Goal: Task Accomplishment & Management: Use online tool/utility

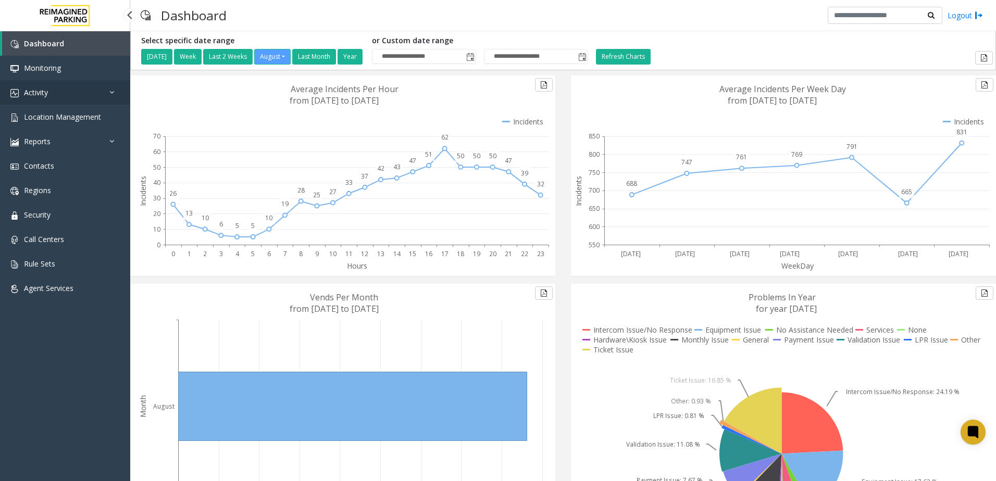
click at [80, 89] on link "Activity" at bounding box center [65, 92] width 130 height 24
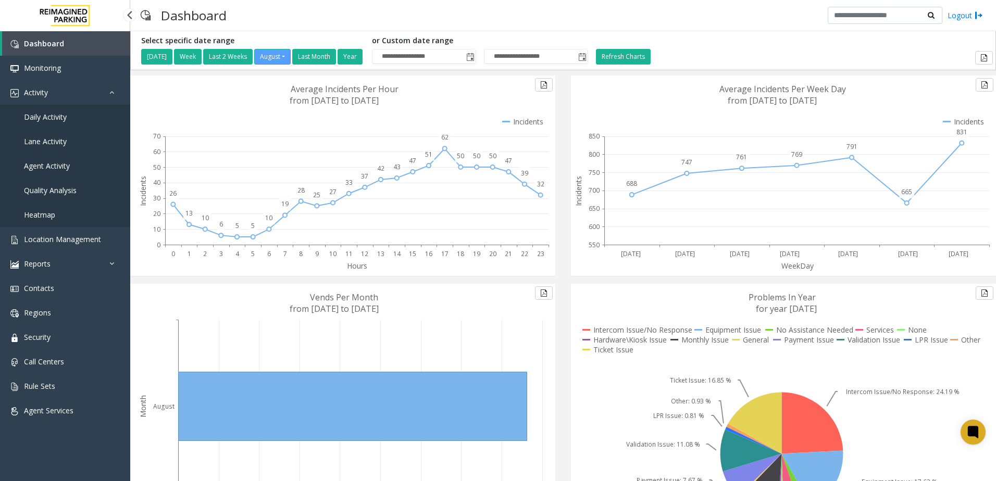
click at [51, 119] on span "Daily Activity" at bounding box center [45, 117] width 43 height 10
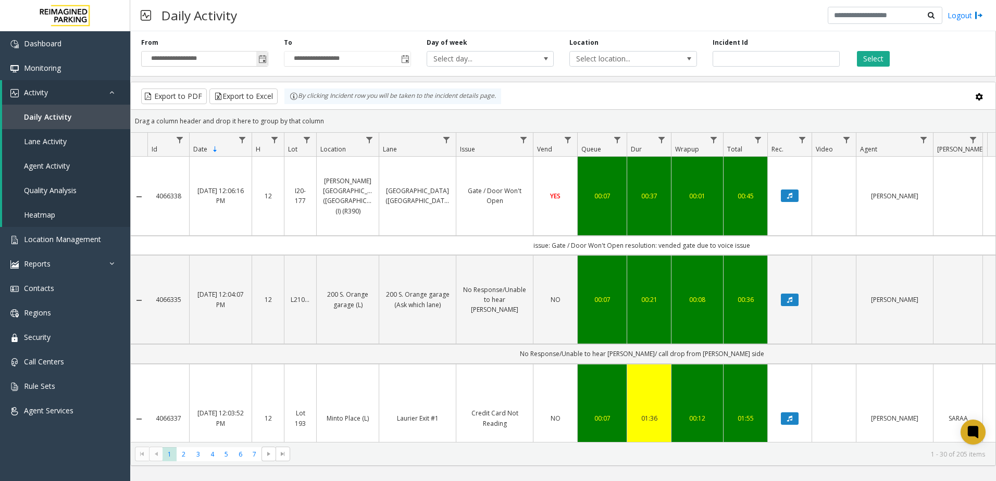
click at [261, 57] on span "Toggle popup" at bounding box center [262, 59] width 8 height 8
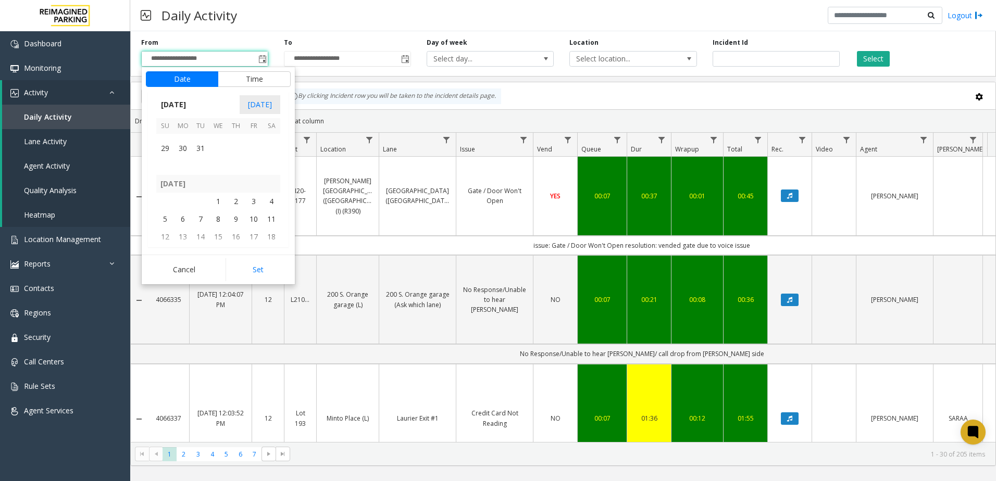
scroll to position [185920, 0]
click at [218, 217] on span "1" at bounding box center [218, 213] width 18 height 18
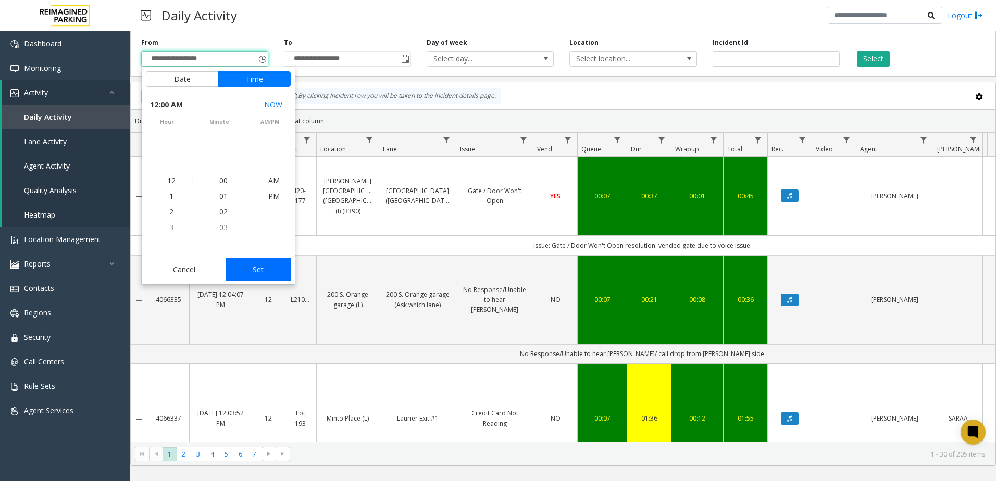
scroll to position [185990, 0]
click at [250, 275] on button "Set" at bounding box center [259, 269] width 66 height 23
type input "**********"
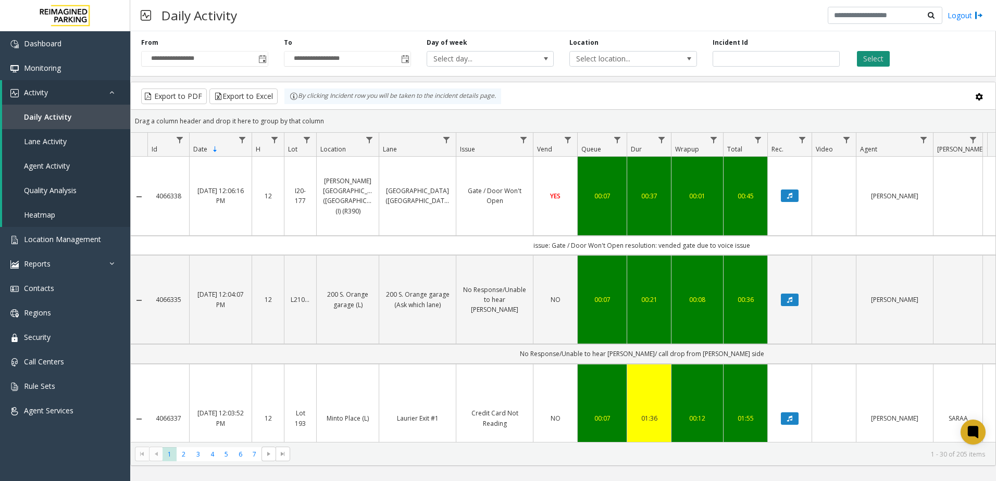
click at [868, 54] on button "Select" at bounding box center [873, 59] width 33 height 16
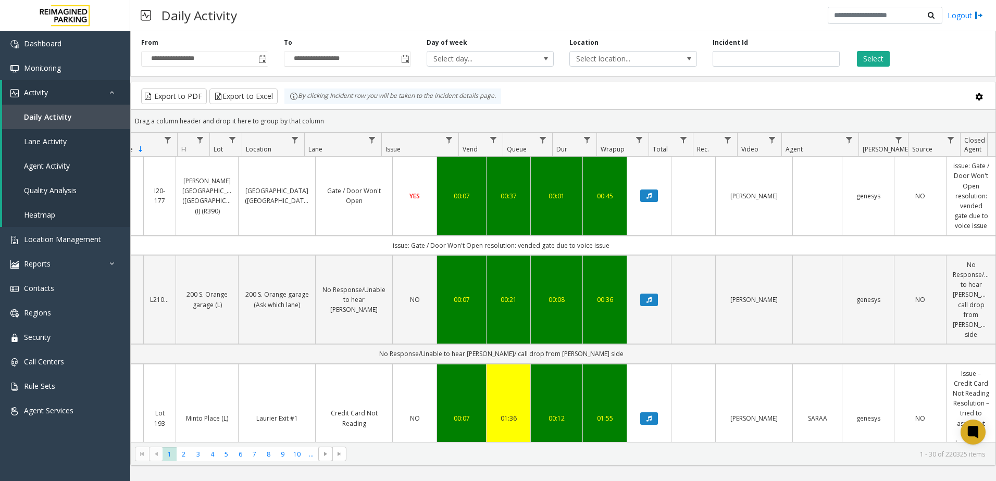
scroll to position [0, 148]
click at [979, 139] on span "Data table" at bounding box center [978, 140] width 8 height 8
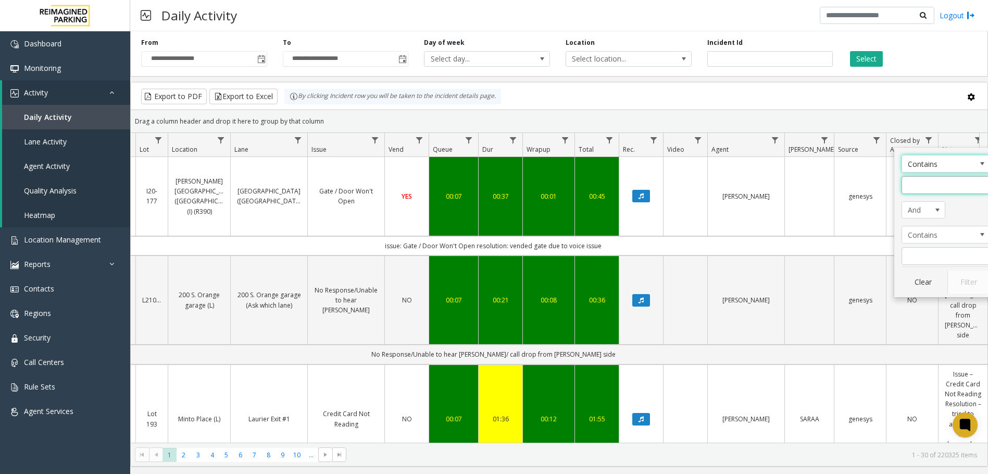
click at [916, 192] on input "Notes Filter" at bounding box center [946, 185] width 89 height 18
type input "*****"
click at [979, 280] on button "Filter" at bounding box center [969, 281] width 43 height 23
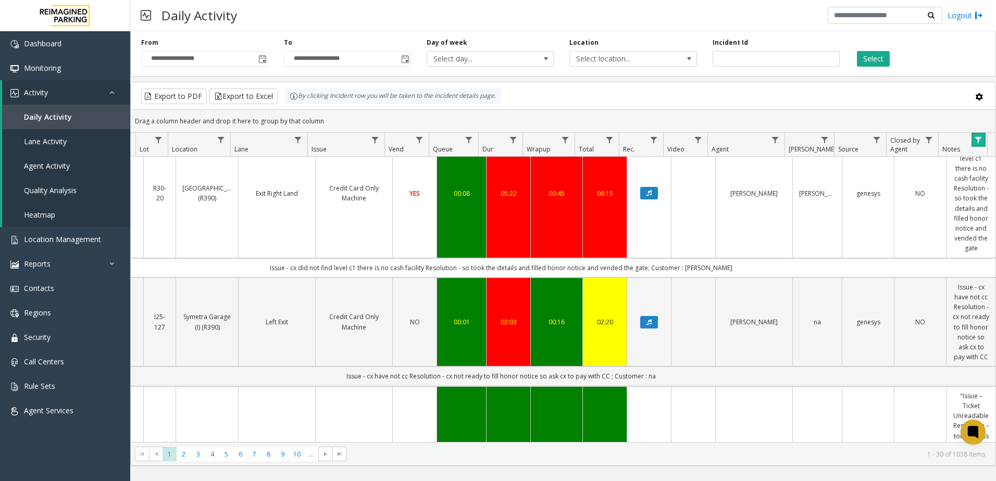
scroll to position [0, 148]
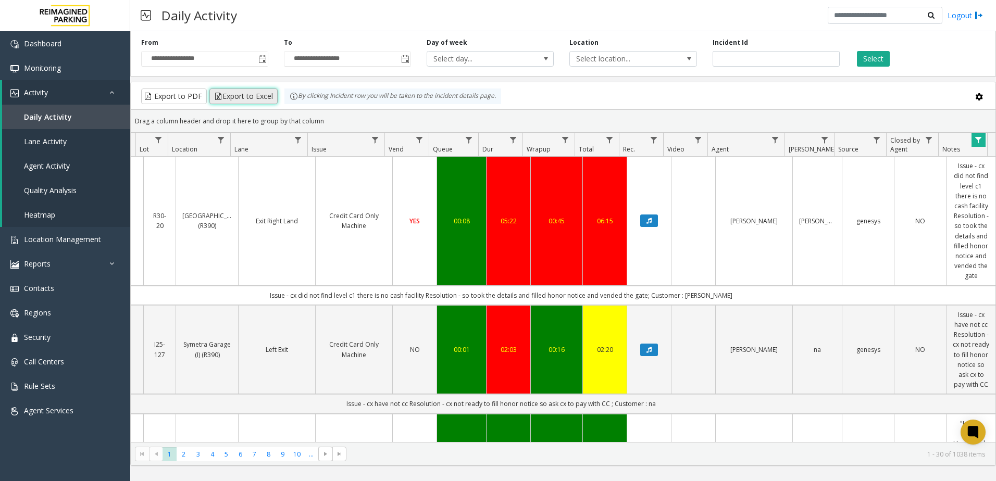
click at [267, 93] on button "Export to Excel" at bounding box center [243, 97] width 68 height 16
click at [653, 89] on div "Export to PDF Export to Excel By clicking Incident row you will be taken to the…" at bounding box center [563, 97] width 847 height 16
click at [976, 141] on span "Data table" at bounding box center [978, 140] width 8 height 8
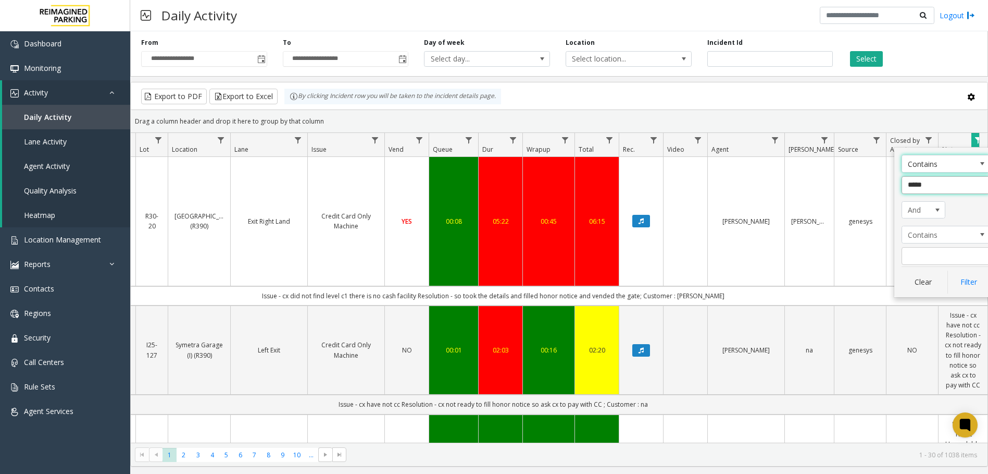
click at [941, 186] on input "*****" at bounding box center [946, 185] width 89 height 18
type input "*"
type input "******"
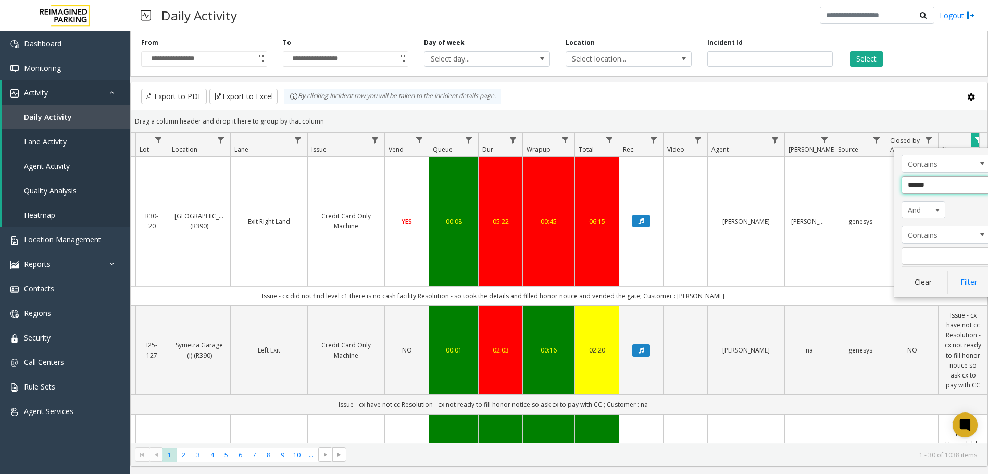
click button "Filter" at bounding box center [969, 281] width 43 height 23
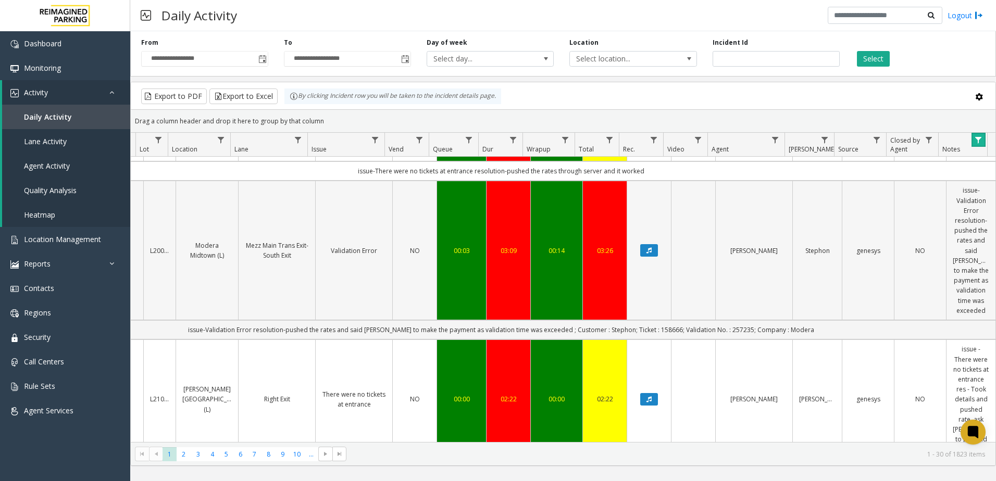
scroll to position [156, 148]
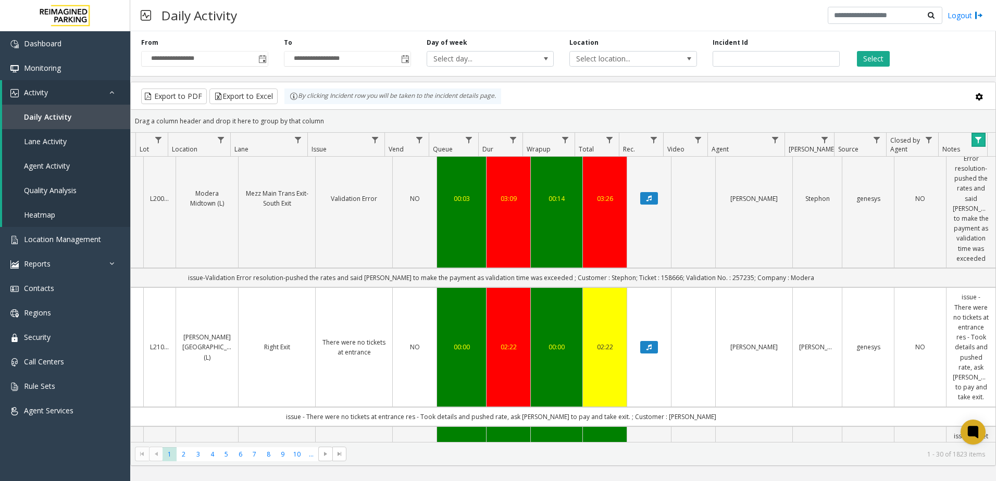
click at [984, 143] on link "Data table" at bounding box center [979, 140] width 14 height 14
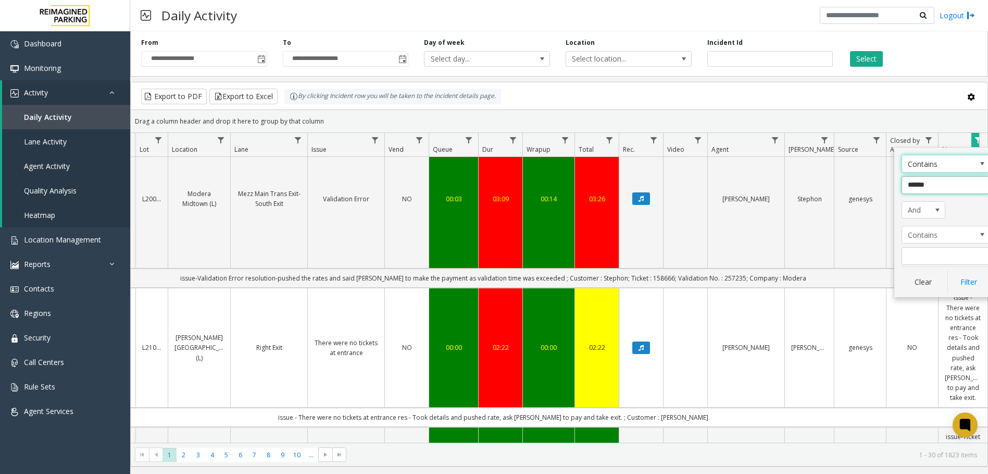
click at [950, 188] on input "******" at bounding box center [946, 185] width 89 height 18
type input "******"
click button "Filter" at bounding box center [969, 281] width 43 height 23
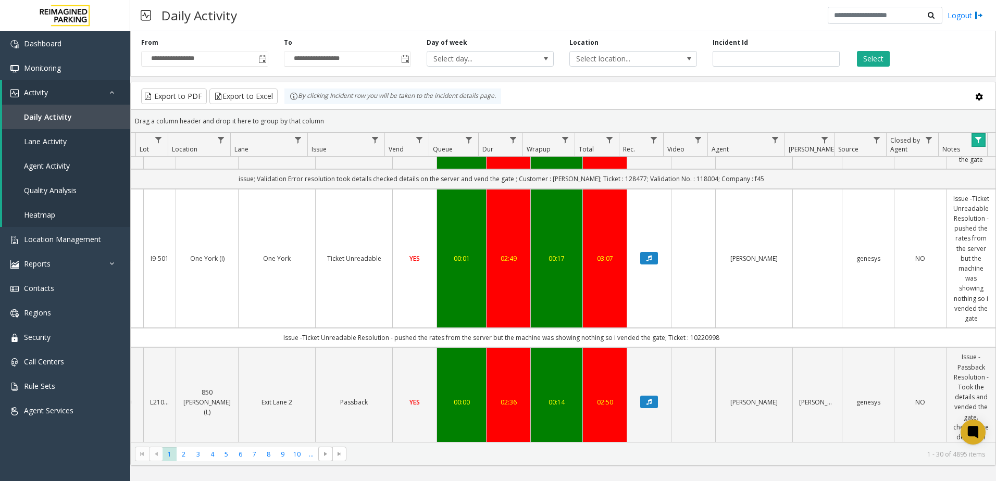
scroll to position [4056, 148]
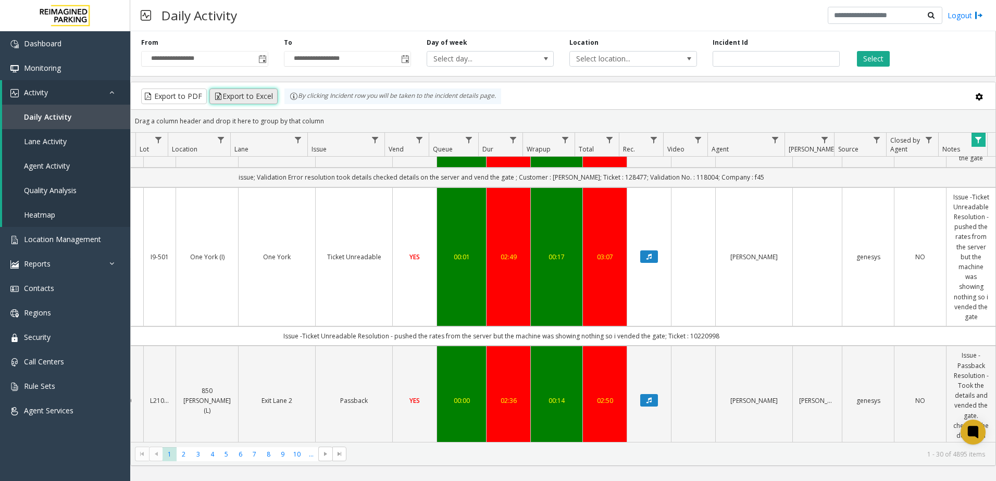
click at [253, 95] on button "Export to Excel" at bounding box center [243, 97] width 68 height 16
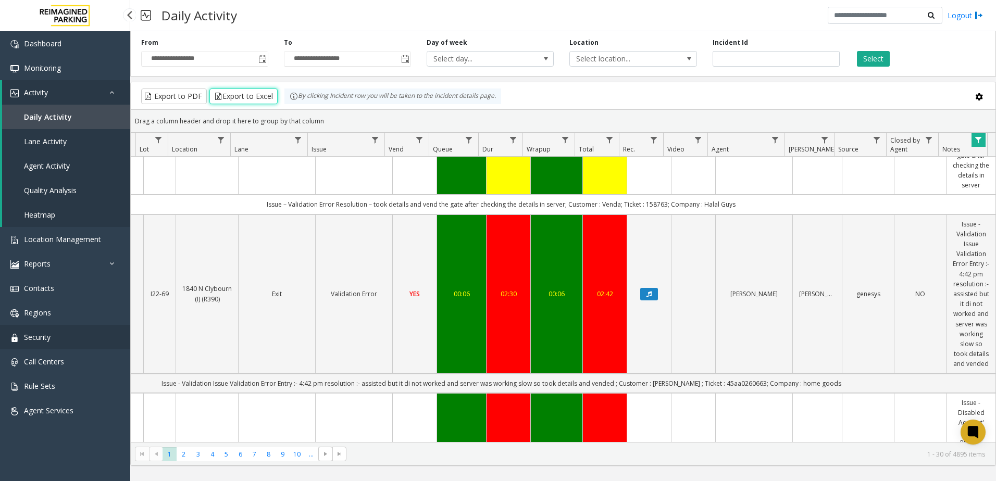
scroll to position [1138, 148]
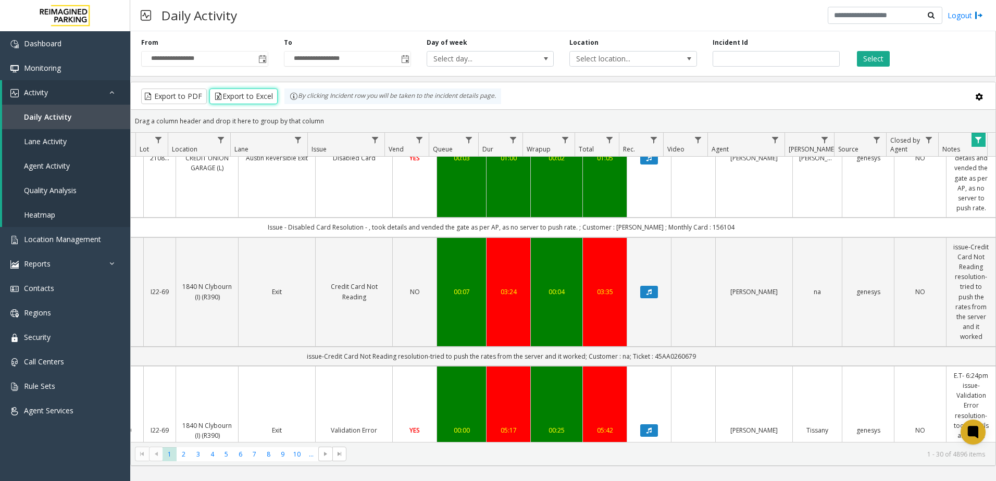
click at [980, 142] on span "Data table" at bounding box center [978, 140] width 8 height 8
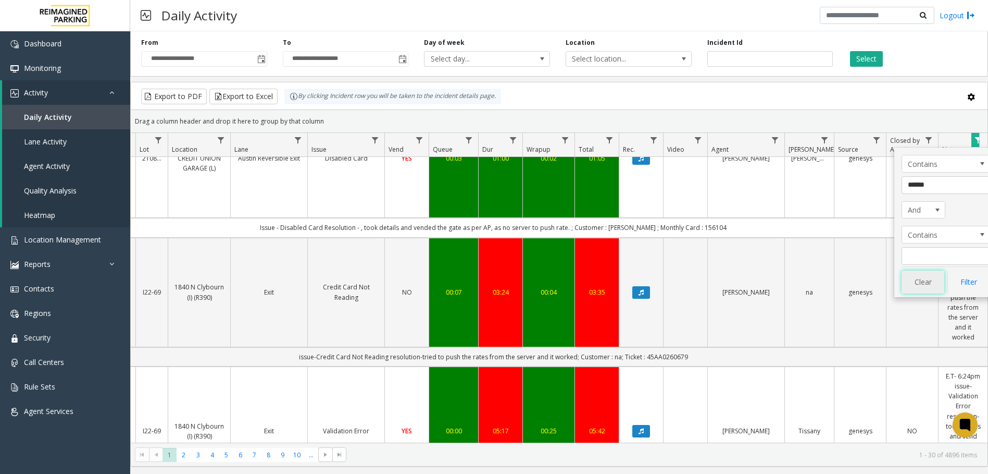
click at [940, 282] on button "Clear" at bounding box center [923, 281] width 43 height 23
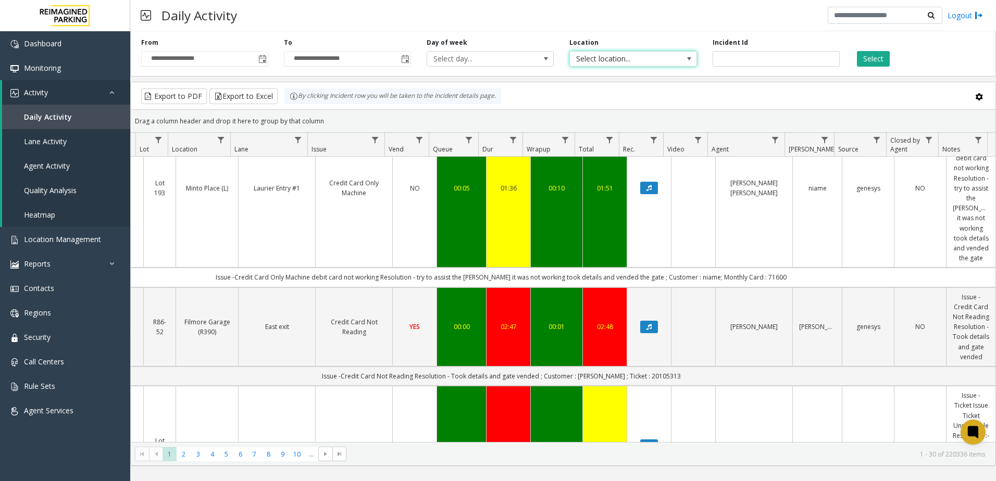
click at [646, 57] on span "Select location..." at bounding box center [620, 59] width 101 height 15
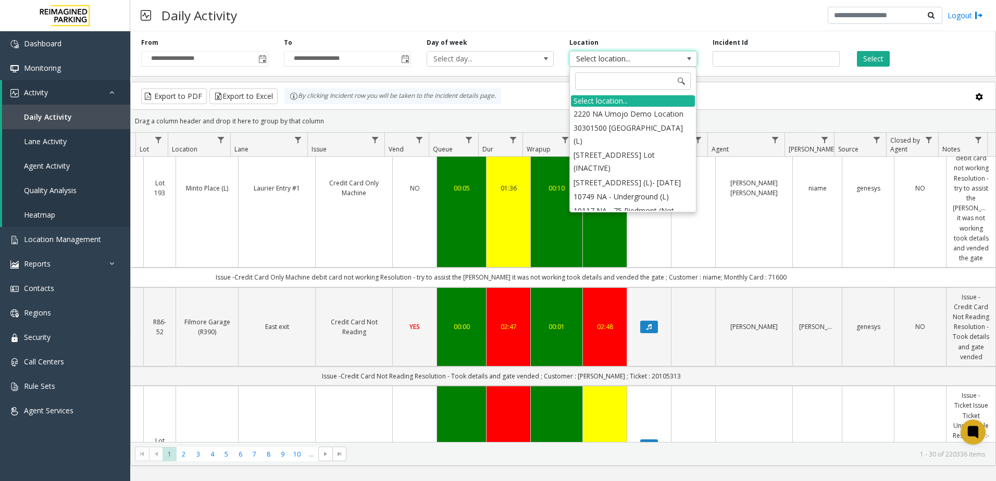
type input "*"
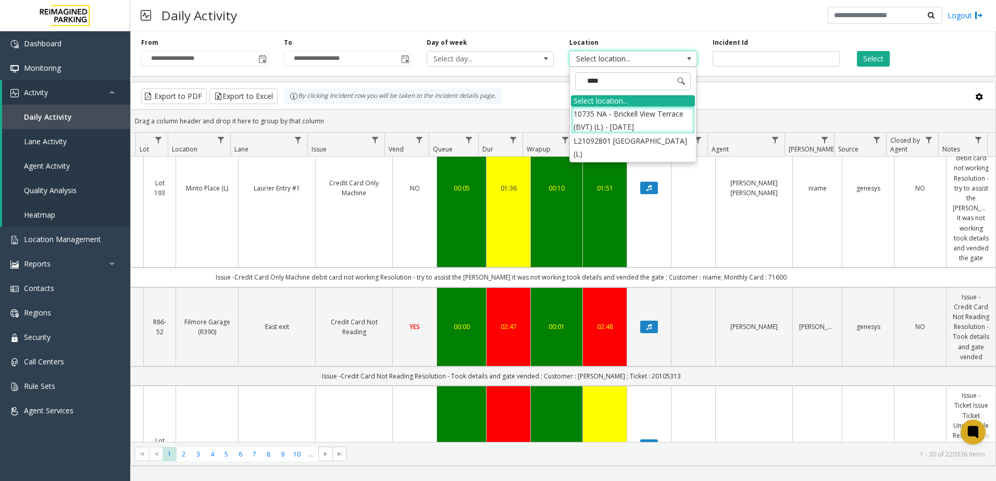
type input "*****"
click at [641, 138] on li "L21092801 [GEOGRAPHIC_DATA] (L)" at bounding box center [633, 147] width 124 height 27
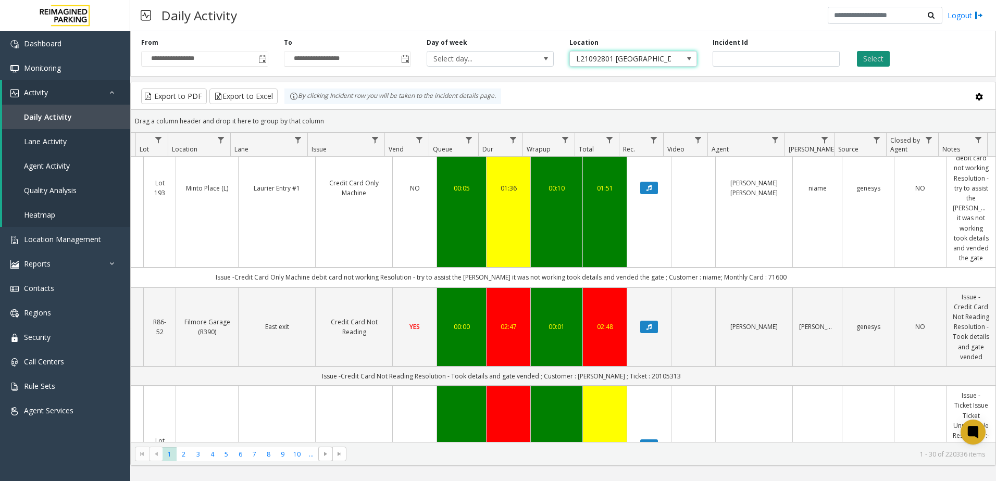
click at [877, 64] on button "Select" at bounding box center [873, 59] width 33 height 16
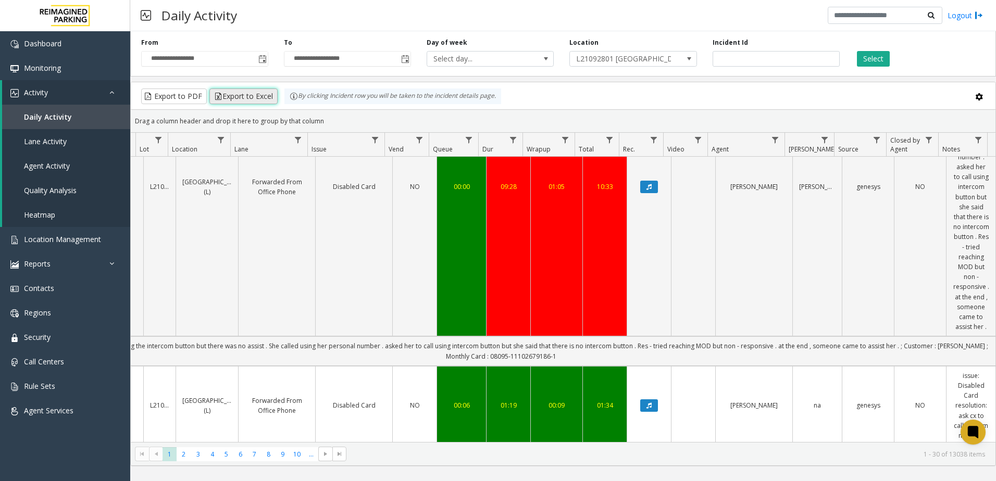
click at [248, 92] on button "Export to Excel" at bounding box center [243, 97] width 68 height 16
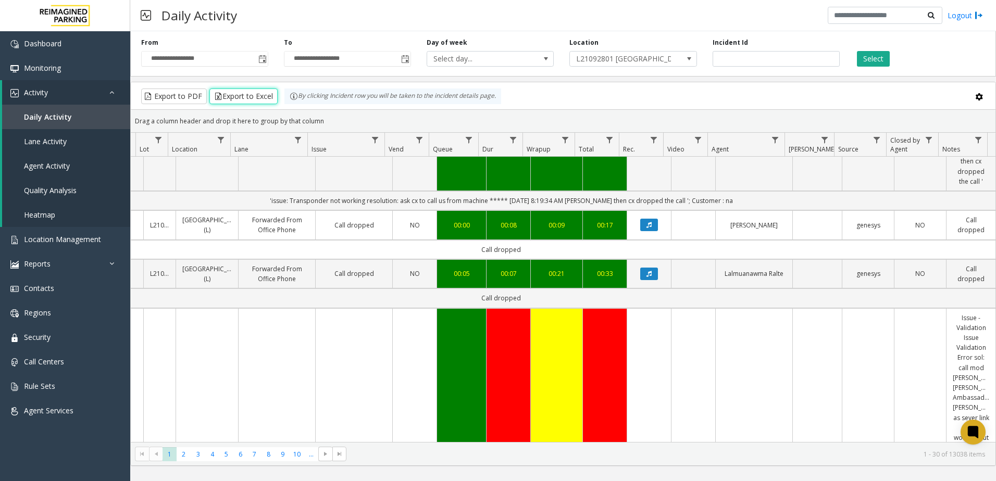
scroll to position [2553, 148]
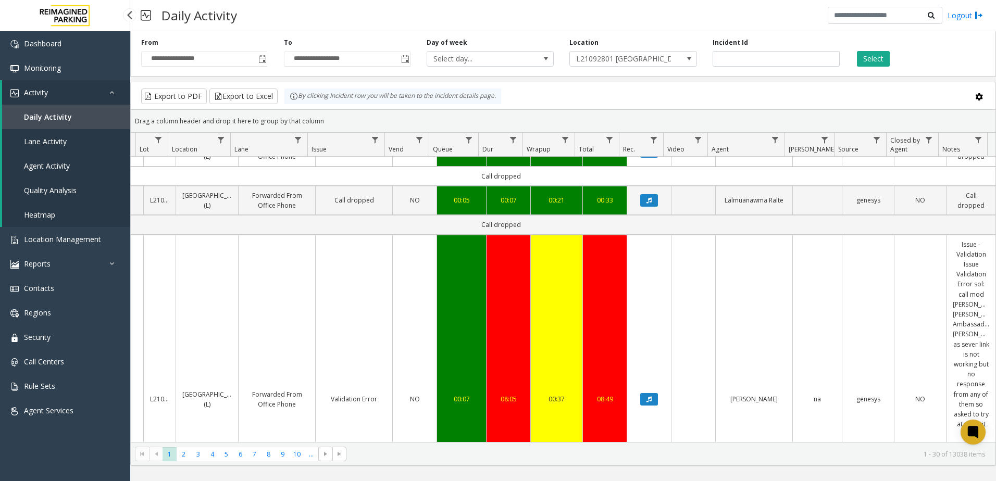
click at [79, 116] on link "Daily Activity" at bounding box center [66, 117] width 128 height 24
click at [101, 232] on link "Location Management" at bounding box center [65, 239] width 130 height 24
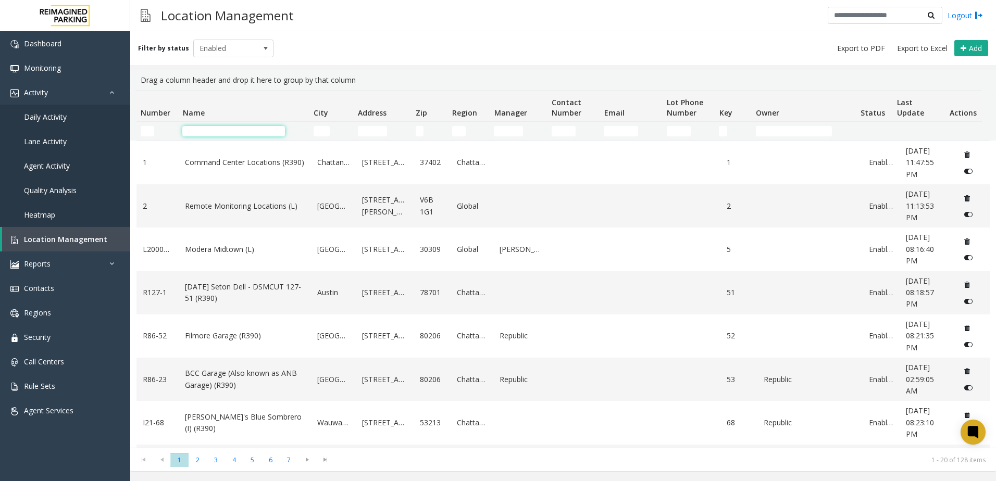
click at [226, 134] on input "Name Filter" at bounding box center [233, 131] width 103 height 10
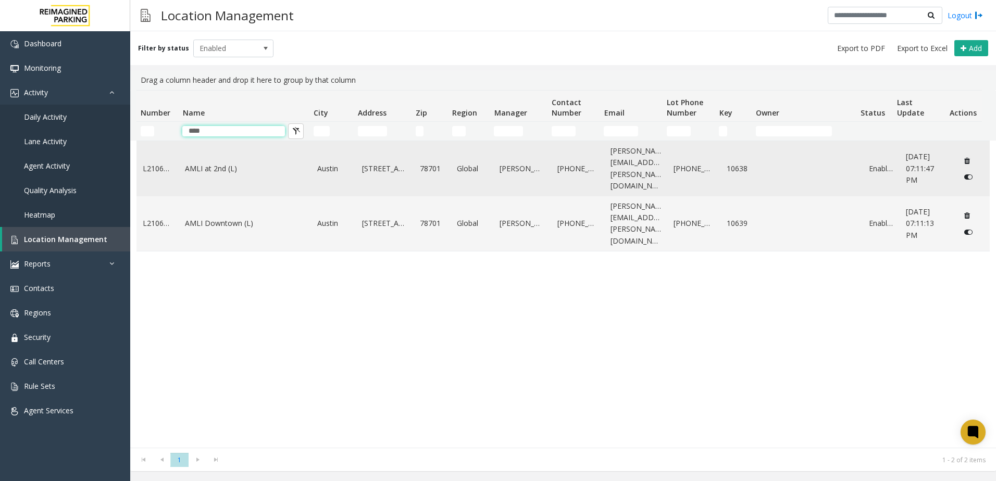
type input "****"
click at [234, 163] on link "AMLI at 2nd (L)" at bounding box center [245, 168] width 120 height 11
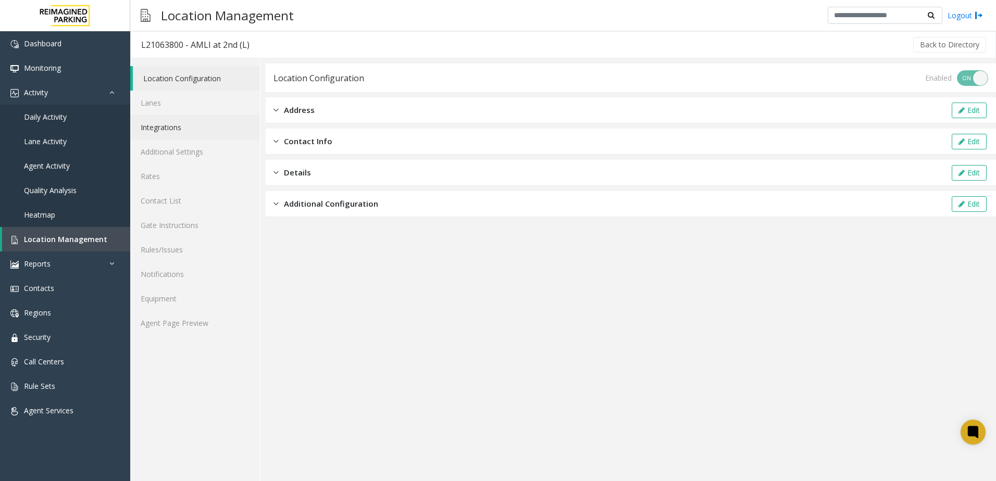
click at [214, 129] on link "Integrations" at bounding box center [195, 127] width 130 height 24
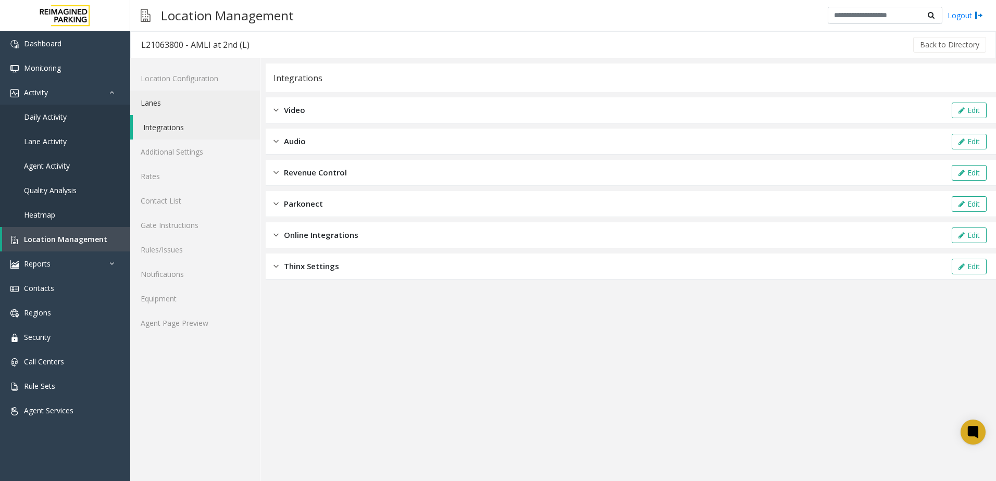
click at [164, 110] on link "Lanes" at bounding box center [195, 103] width 130 height 24
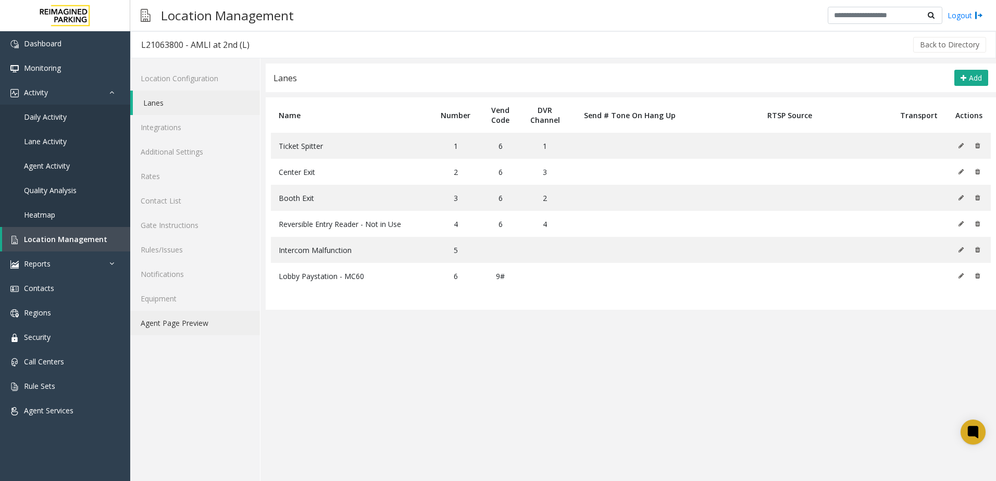
click at [196, 320] on link "Agent Page Preview" at bounding box center [195, 323] width 130 height 24
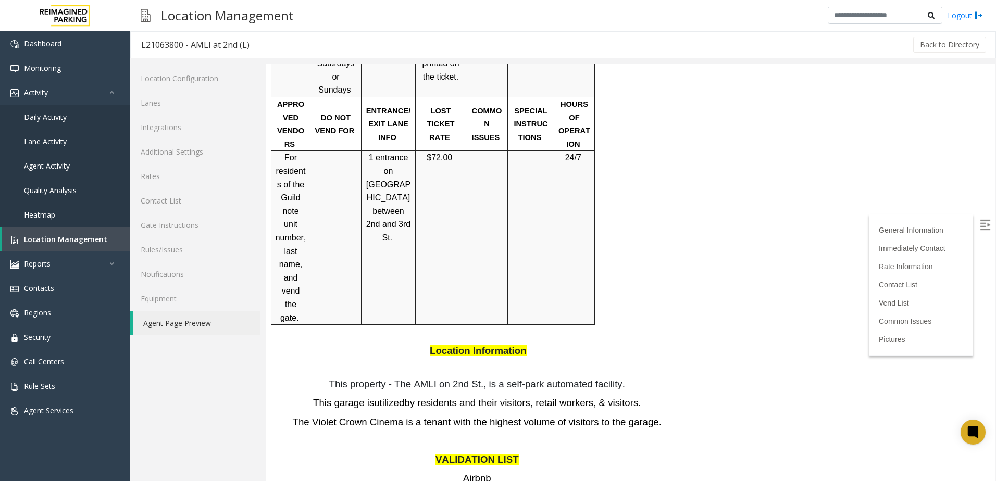
scroll to position [1042, 0]
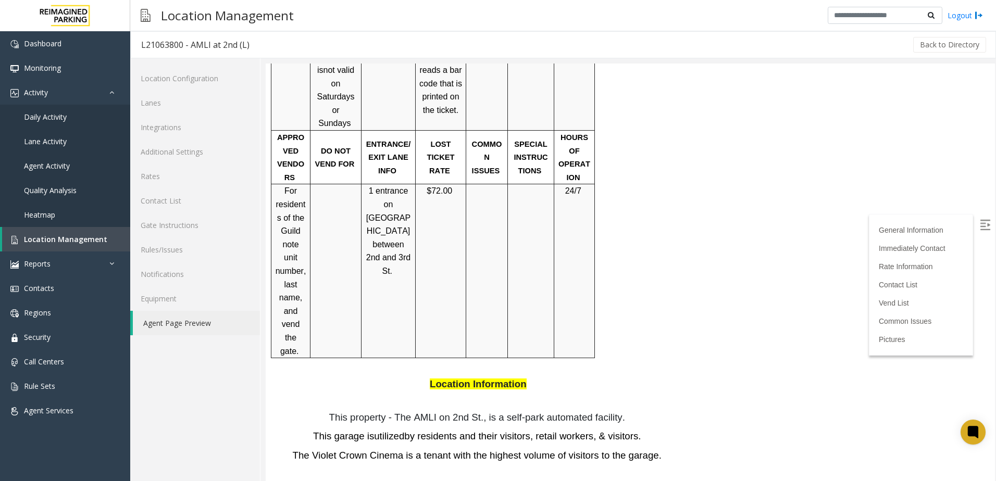
click at [450, 379] on span "Location Information" at bounding box center [478, 384] width 97 height 11
drag, startPoint x: 450, startPoint y: 305, endPoint x: 556, endPoint y: 338, distance: 111.1
click at [556, 412] on span "This property - The AMLI on 2nd St., is a self-park automated facility" at bounding box center [475, 417] width 293 height 11
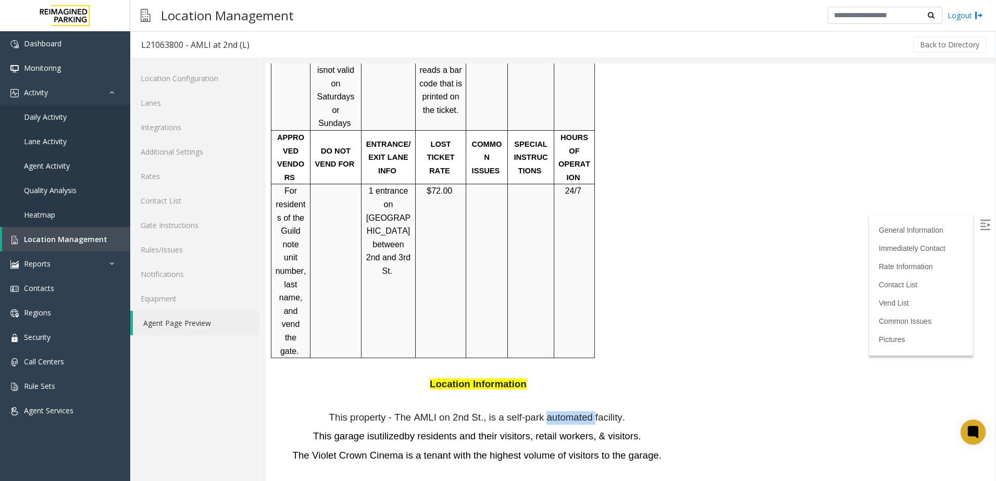
click at [556, 412] on span "This property - The AMLI on 2nd St., is a self-park automated facility" at bounding box center [475, 417] width 293 height 11
drag, startPoint x: 556, startPoint y: 338, endPoint x: 578, endPoint y: 364, distance: 34.0
click at [578, 431] on span "by residents and their visitors, retail workers, & visitors." at bounding box center [522, 436] width 237 height 11
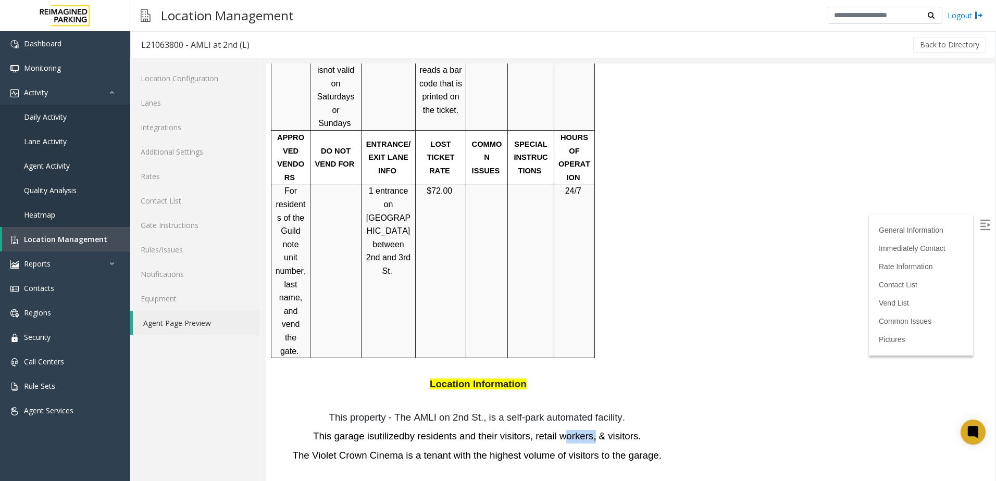
click at [578, 431] on span "by residents and their visitors, retail workers, & visitors." at bounding box center [522, 436] width 237 height 11
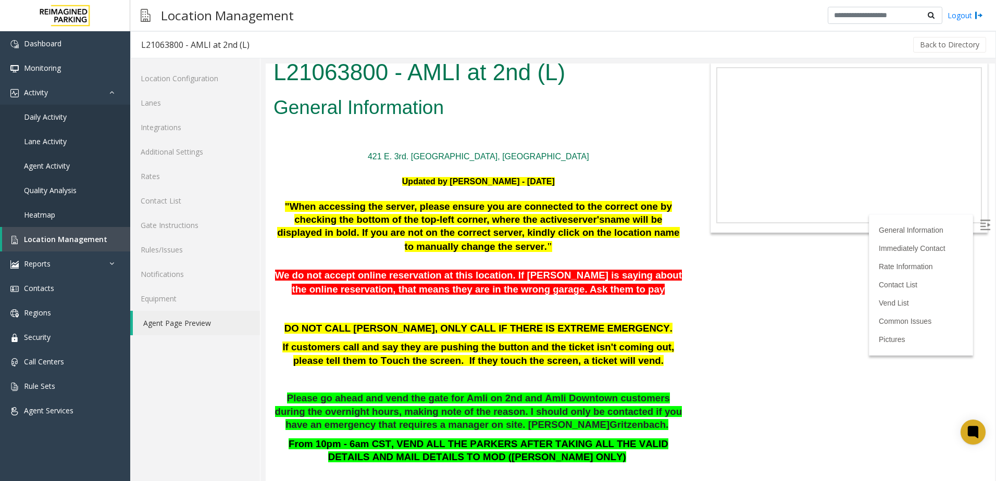
scroll to position [0, 0]
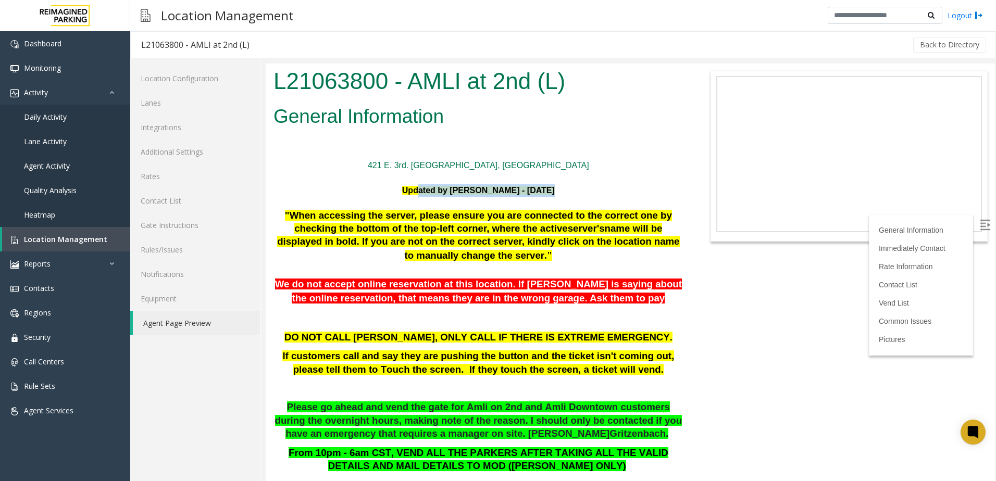
drag, startPoint x: 410, startPoint y: 189, endPoint x: 525, endPoint y: 198, distance: 115.0
drag, startPoint x: 525, startPoint y: 198, endPoint x: 471, endPoint y: 192, distance: 54.0
click at [471, 192] on font "Updated by [PERSON_NAME] - [DATE]" at bounding box center [478, 190] width 153 height 9
click at [459, 190] on font "Updated by [PERSON_NAME] - [DATE]" at bounding box center [478, 190] width 153 height 9
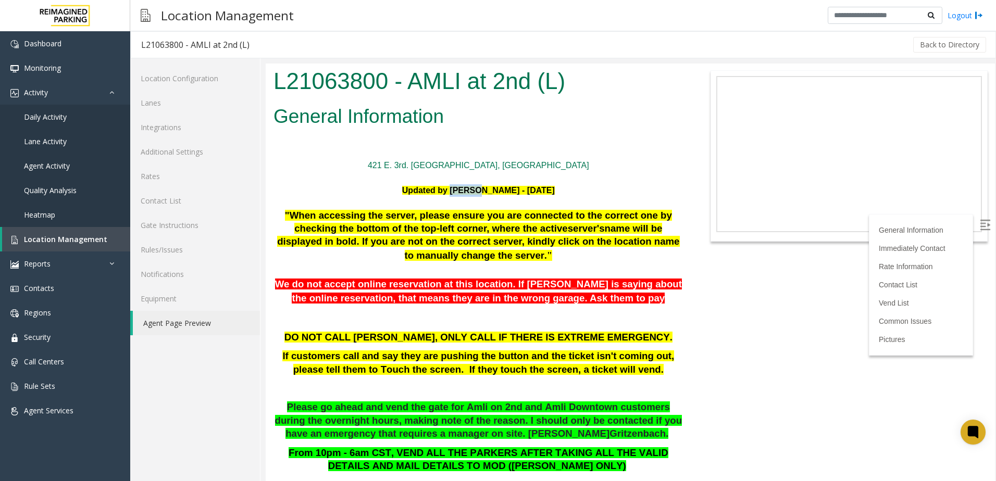
click at [459, 190] on font "Updated by [PERSON_NAME] - [DATE]" at bounding box center [478, 190] width 153 height 9
drag, startPoint x: 459, startPoint y: 190, endPoint x: 501, endPoint y: 201, distance: 43.5
click at [501, 201] on div at bounding box center [479, 203] width 410 height 13
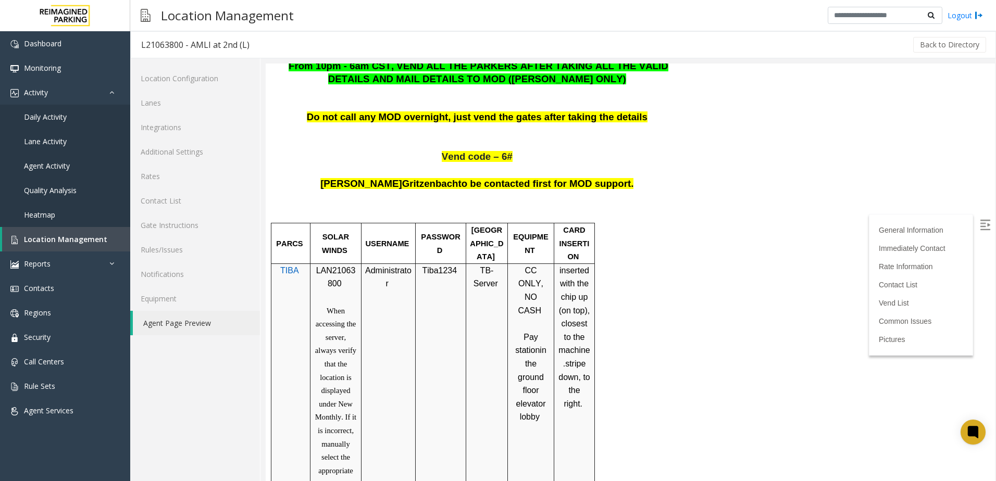
scroll to position [365, 0]
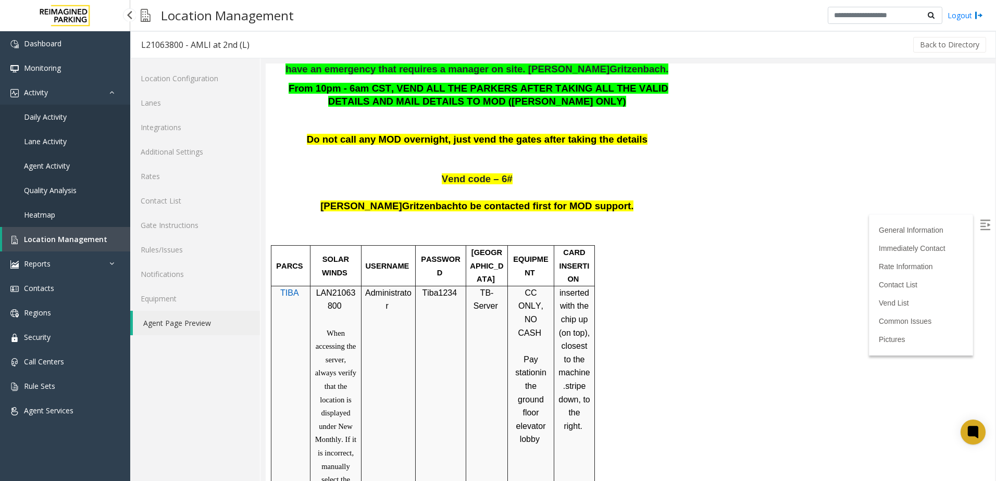
click at [53, 115] on span "Daily Activity" at bounding box center [45, 117] width 43 height 10
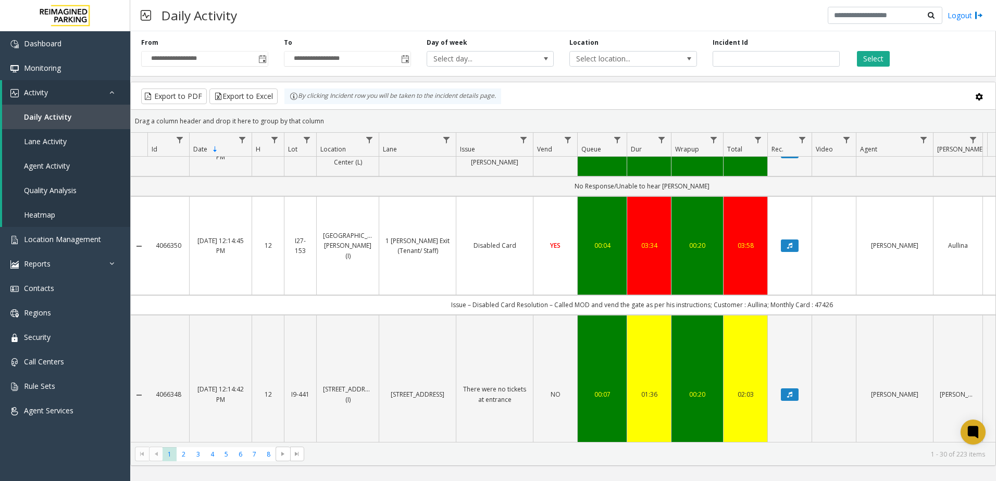
scroll to position [521, 0]
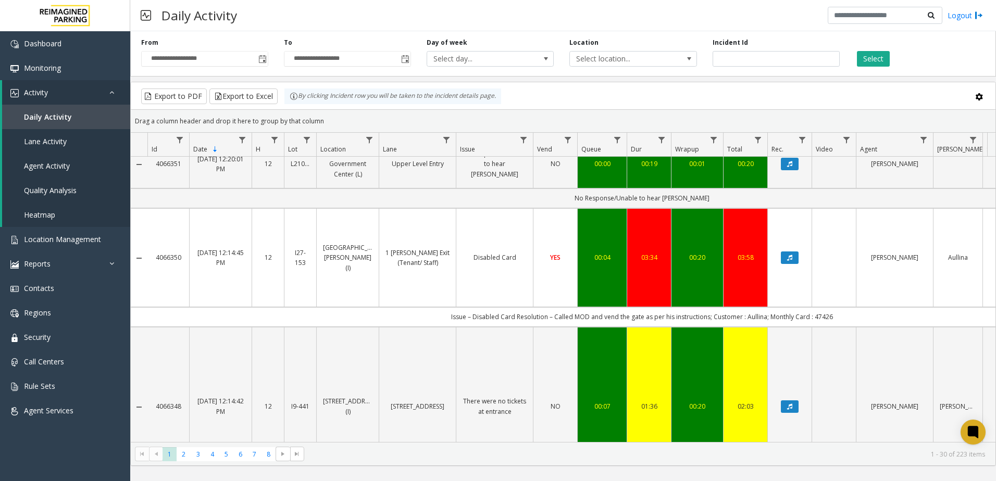
drag, startPoint x: 475, startPoint y: 286, endPoint x: 845, endPoint y: 292, distance: 369.9
click at [845, 307] on td "Issue – Disabled Card Resolution – Called MOD and vend the gate as per his inst…" at bounding box center [641, 316] width 989 height 19
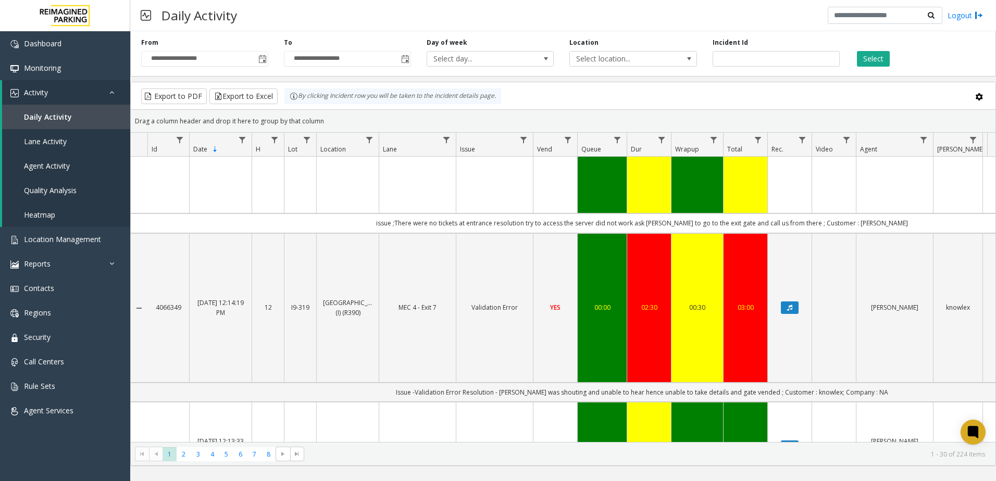
scroll to position [938, 0]
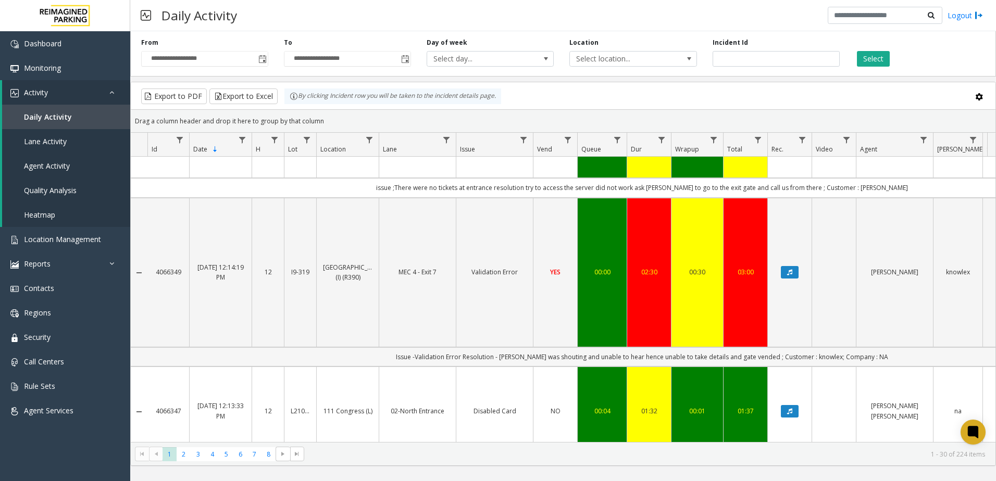
click at [451, 347] on td "Issue -Validation Error Resolution - [PERSON_NAME] was shouting and unable to h…" at bounding box center [641, 356] width 989 height 19
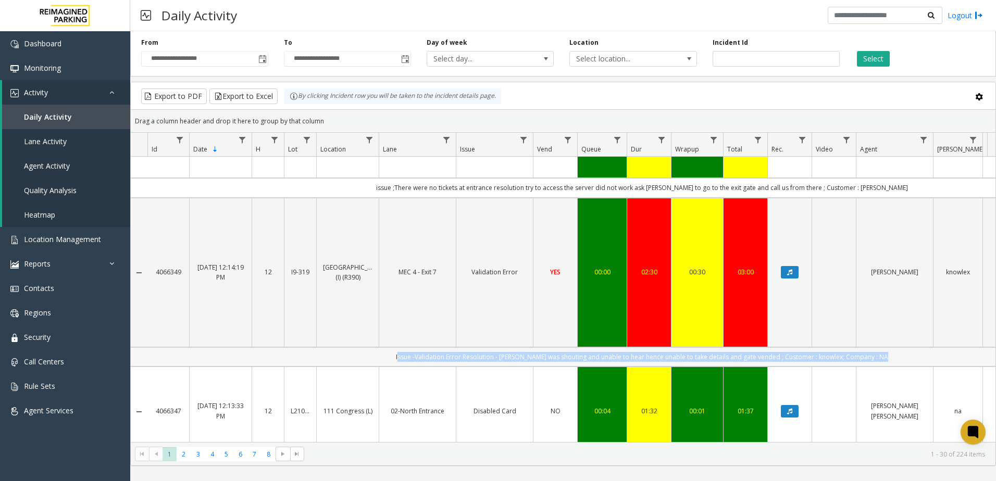
click at [451, 347] on td "Issue -Validation Error Resolution - [PERSON_NAME] was shouting and unable to h…" at bounding box center [641, 356] width 989 height 19
drag, startPoint x: 451, startPoint y: 306, endPoint x: 566, endPoint y: 305, distance: 114.6
click at [566, 347] on td "Issue -Validation Error Resolution - [PERSON_NAME] was shouting and unable to h…" at bounding box center [641, 356] width 989 height 19
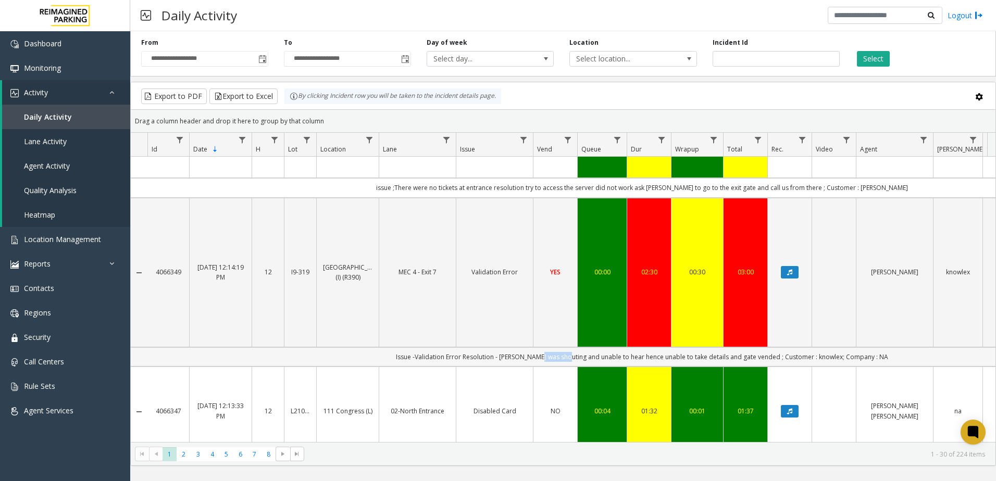
click at [566, 347] on td "Issue -Validation Error Resolution - [PERSON_NAME] was shouting and unable to h…" at bounding box center [641, 356] width 989 height 19
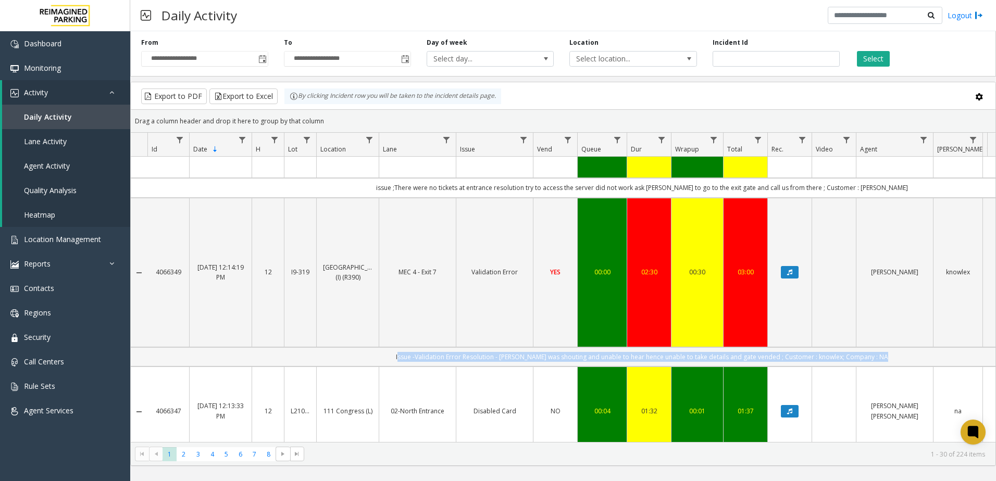
click at [566, 347] on td "Issue -Validation Error Resolution - [PERSON_NAME] was shouting and unable to h…" at bounding box center [641, 356] width 989 height 19
drag, startPoint x: 566, startPoint y: 305, endPoint x: 673, endPoint y: 306, distance: 107.3
click at [673, 347] on td "Issue -Validation Error Resolution - [PERSON_NAME] was shouting and unable to h…" at bounding box center [641, 356] width 989 height 19
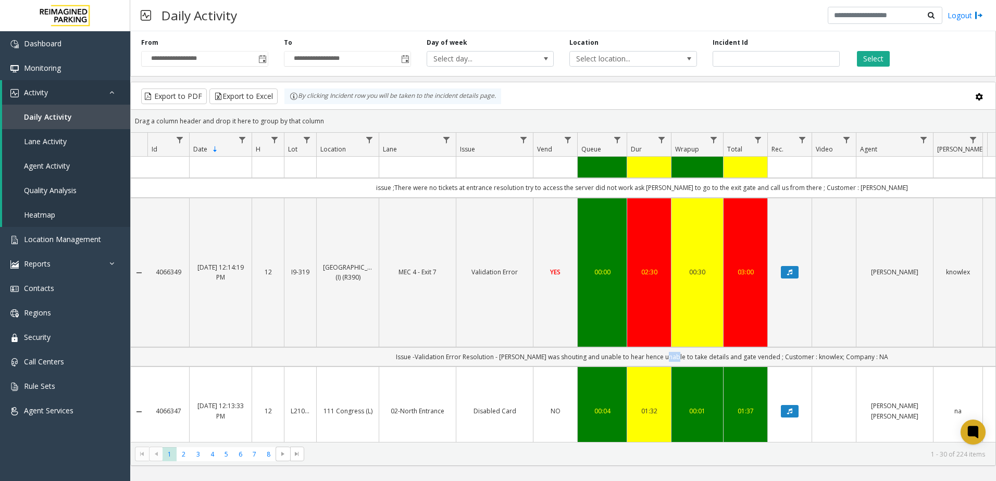
click at [673, 347] on td "Issue -Validation Error Resolution - [PERSON_NAME] was shouting and unable to h…" at bounding box center [641, 356] width 989 height 19
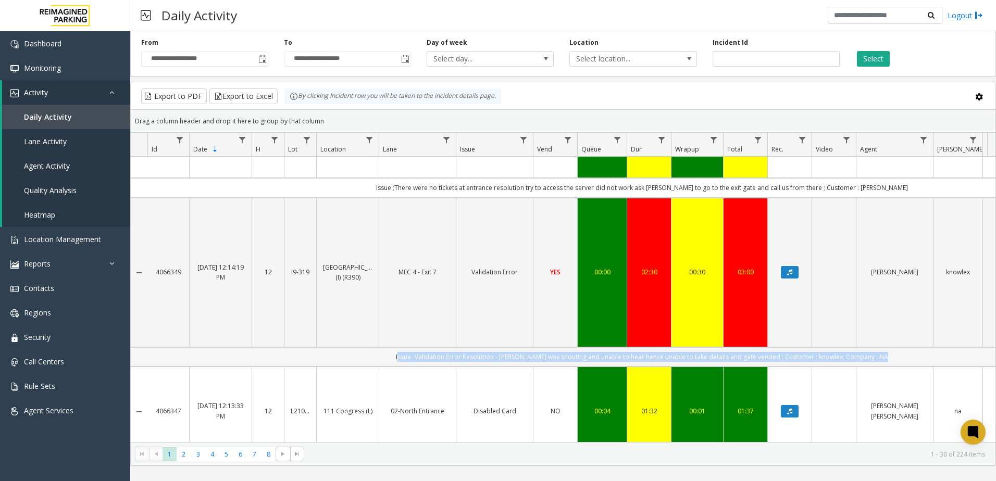
click at [673, 347] on td "Issue -Validation Error Resolution - [PERSON_NAME] was shouting and unable to h…" at bounding box center [641, 356] width 989 height 19
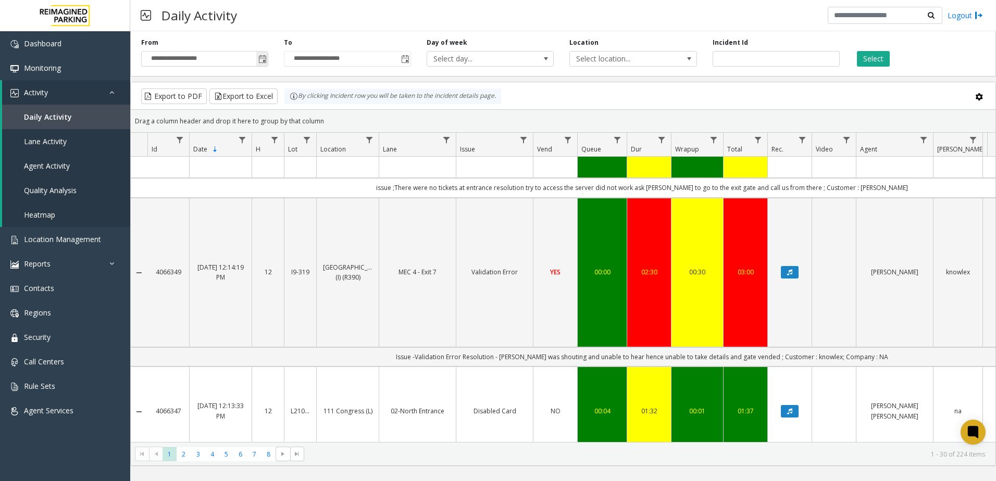
click at [252, 63] on input "**********" at bounding box center [205, 59] width 126 height 15
click at [254, 62] on input "**********" at bounding box center [205, 59] width 126 height 15
click at [255, 62] on input "**********" at bounding box center [205, 59] width 126 height 15
click at [268, 58] on span "Toggle popup" at bounding box center [261, 59] width 11 height 17
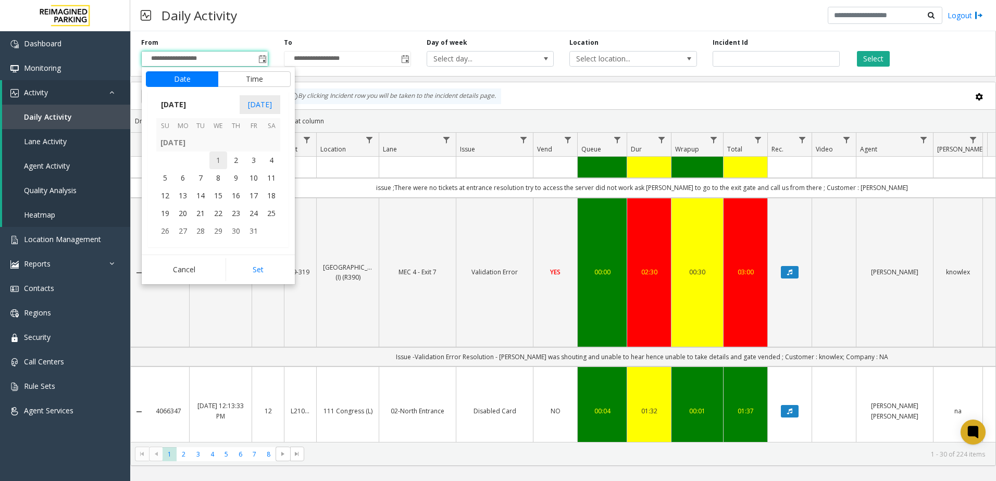
click at [217, 163] on span "1" at bounding box center [218, 161] width 18 height 18
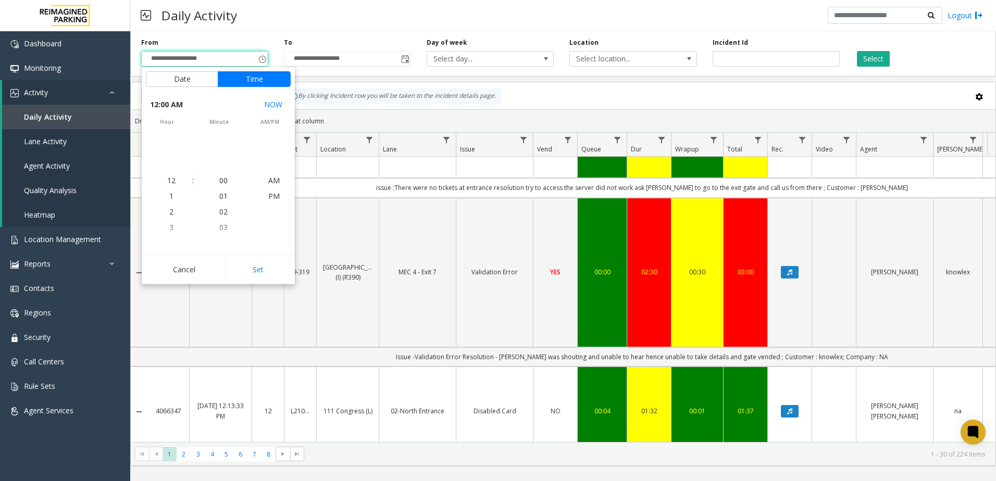
scroll to position [185990, 0]
click at [265, 265] on button "Set" at bounding box center [259, 269] width 66 height 23
type input "**********"
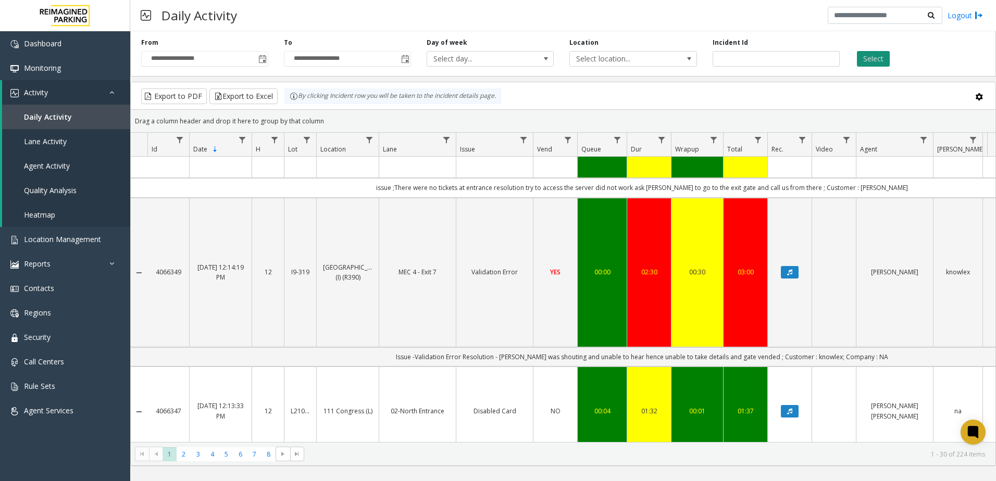
click at [866, 55] on button "Select" at bounding box center [873, 59] width 33 height 16
click at [260, 97] on button "Export to Excel" at bounding box center [243, 97] width 68 height 16
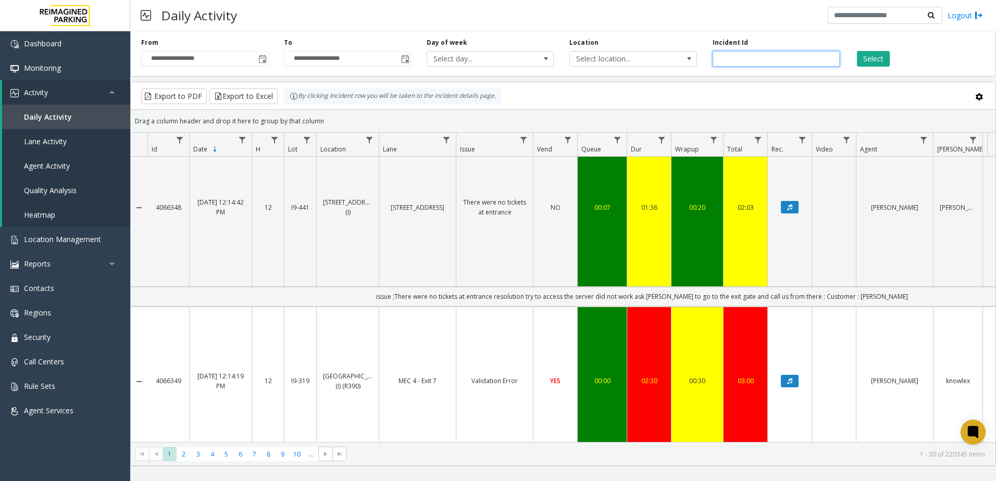
click at [807, 56] on input "number" at bounding box center [776, 59] width 127 height 16
paste input "*******"
click at [864, 58] on button "Select" at bounding box center [873, 59] width 33 height 16
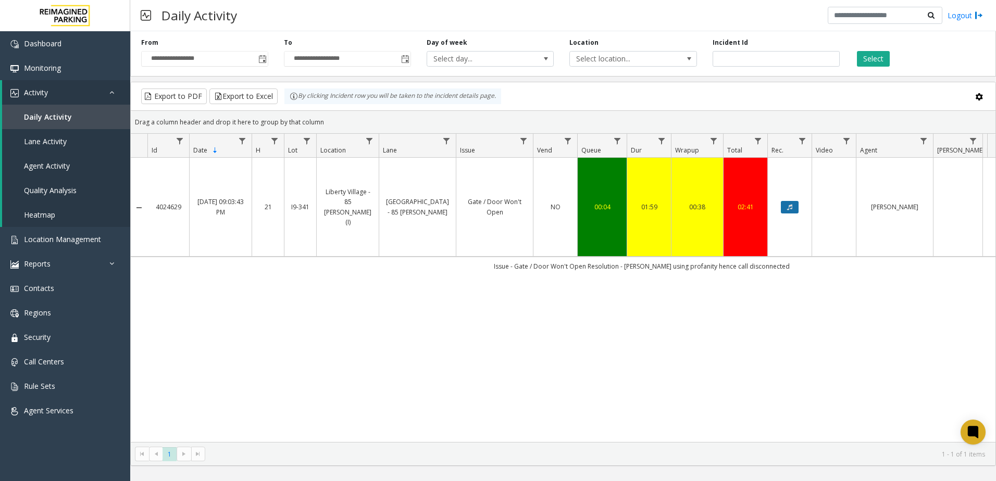
click at [796, 201] on button "Data table" at bounding box center [790, 207] width 18 height 13
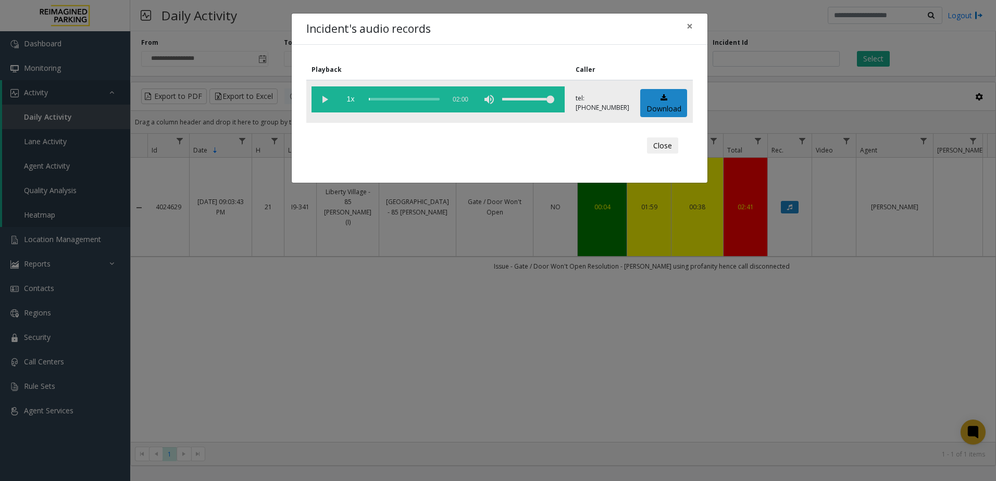
click at [321, 95] on vg-play-pause at bounding box center [325, 99] width 26 height 26
click at [377, 98] on div "scrub bar" at bounding box center [404, 99] width 71 height 26
click at [669, 139] on button "Close" at bounding box center [662, 146] width 31 height 17
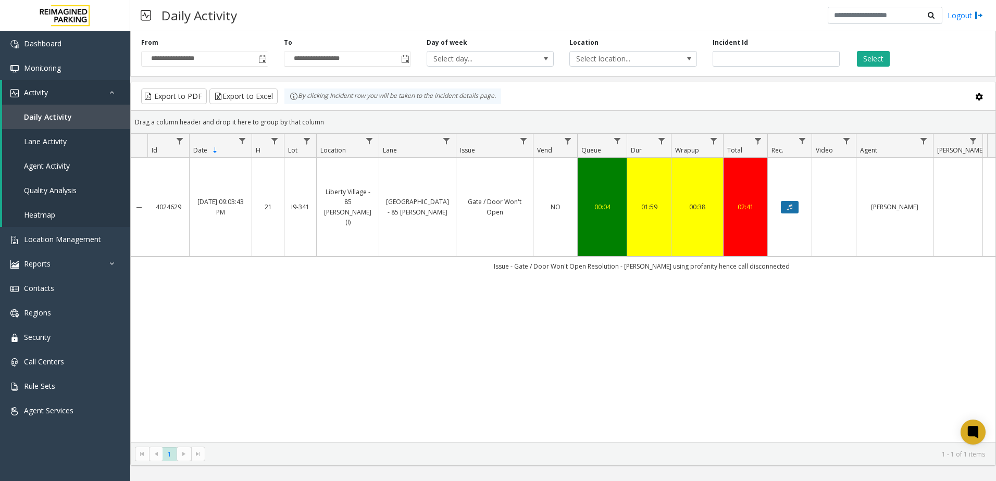
click at [797, 201] on button "Data table" at bounding box center [790, 207] width 18 height 13
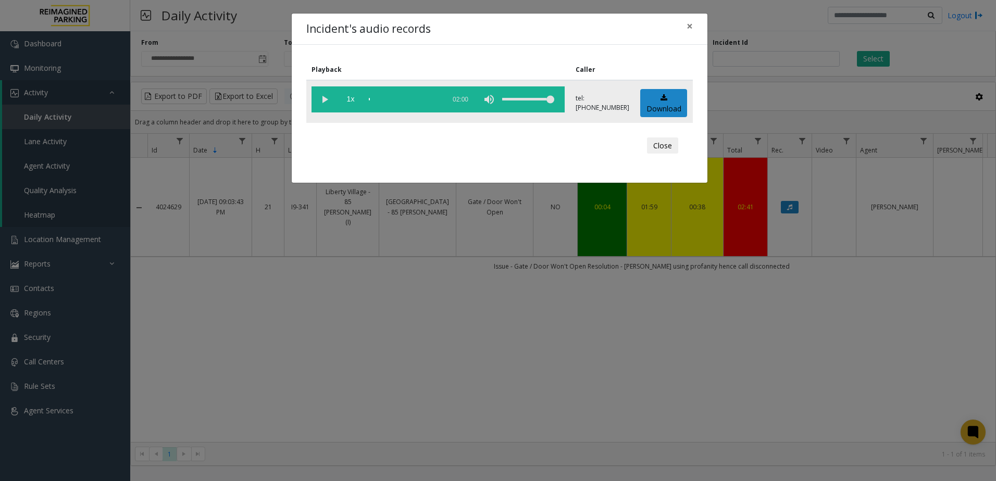
click at [402, 105] on div "scrub bar" at bounding box center [404, 99] width 71 height 26
click at [334, 101] on vg-play-pause at bounding box center [325, 99] width 26 height 26
click at [390, 97] on div "scrub bar" at bounding box center [404, 99] width 71 height 26
click at [383, 101] on div "scrub bar" at bounding box center [404, 99] width 71 height 26
click at [378, 101] on div "scrub bar" at bounding box center [404, 99] width 71 height 26
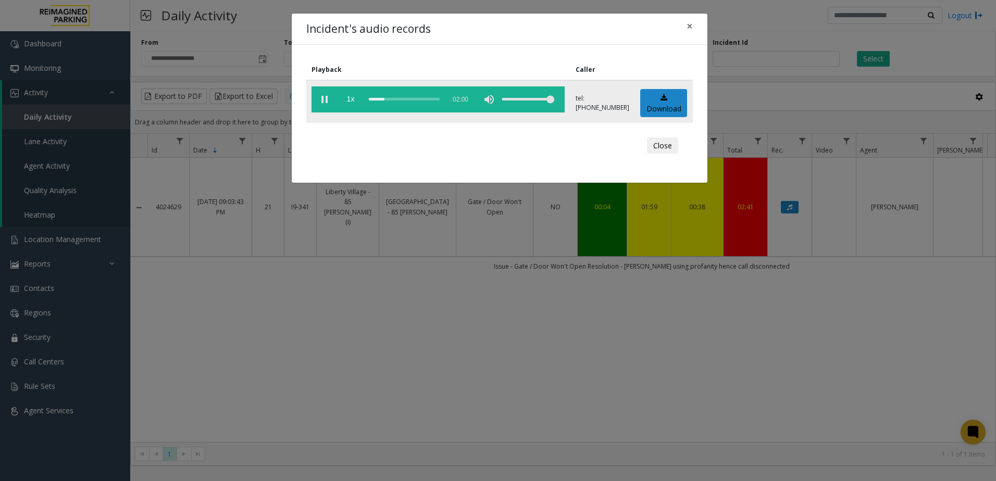
click at [374, 100] on div "scrub bar" at bounding box center [404, 99] width 71 height 26
click at [654, 147] on button "Close" at bounding box center [662, 146] width 31 height 17
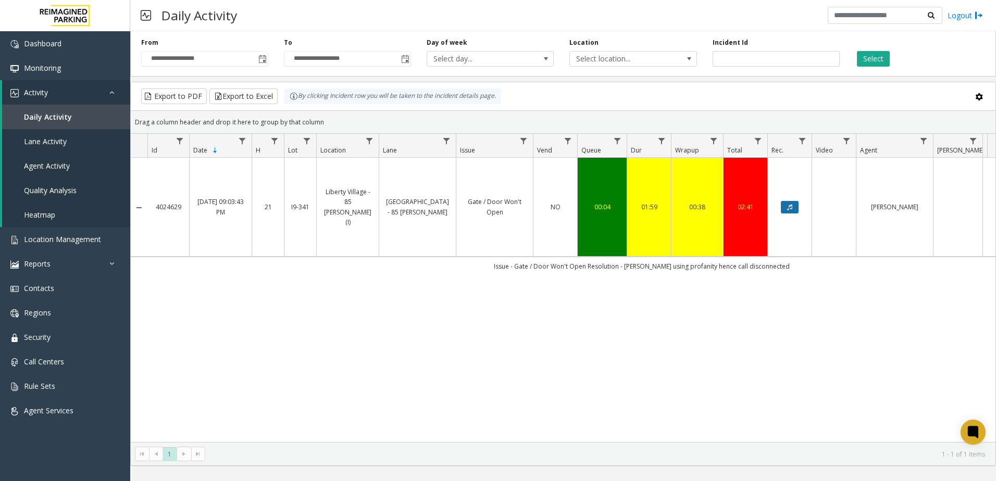
click at [783, 201] on button "Data table" at bounding box center [790, 207] width 18 height 13
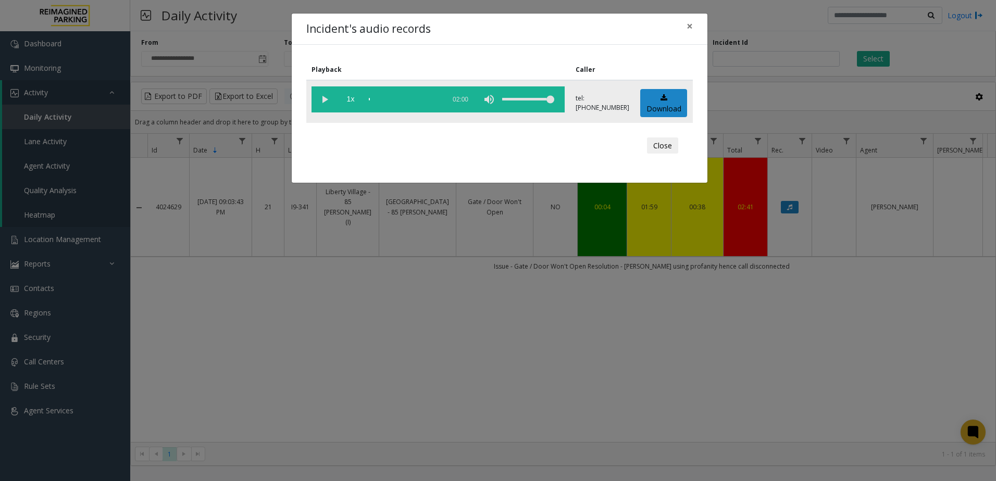
click at [324, 99] on vg-play-pause at bounding box center [325, 99] width 26 height 26
click at [674, 104] on link "Download" at bounding box center [663, 103] width 47 height 29
click at [629, 314] on div "Incident's audio records × Playback Caller 1x 02:00 tel:[PHONE_NUMBER] Download…" at bounding box center [498, 240] width 996 height 481
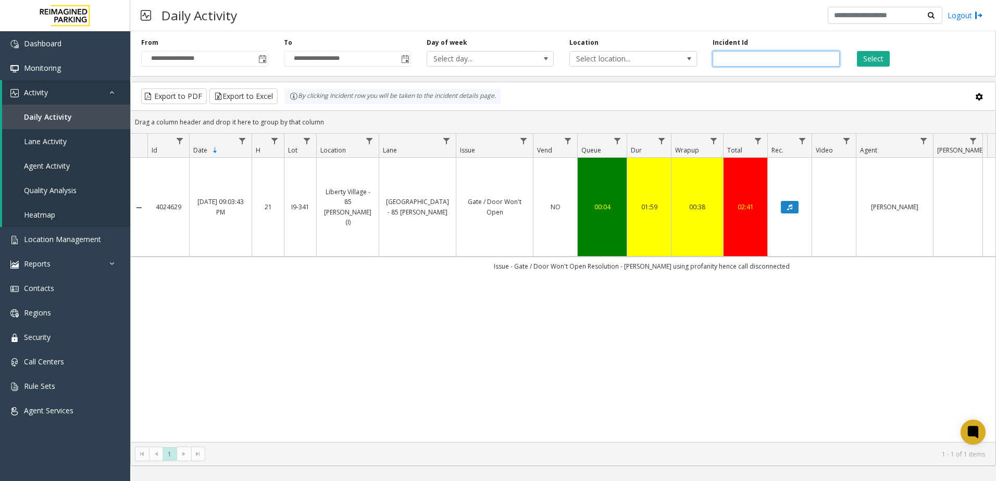
click at [761, 64] on input "*******" at bounding box center [776, 59] width 127 height 16
paste input "number"
click at [872, 56] on button "Select" at bounding box center [873, 59] width 33 height 16
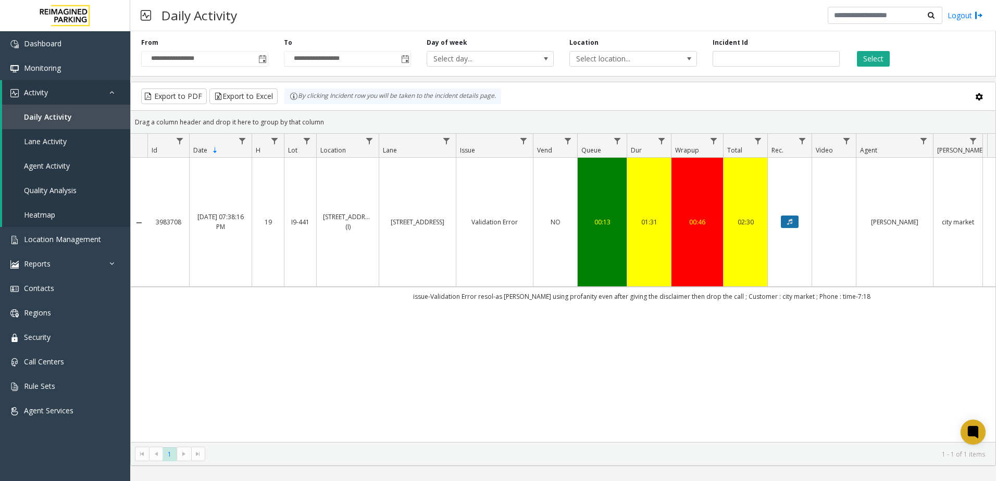
click at [785, 219] on button "Data table" at bounding box center [790, 222] width 18 height 13
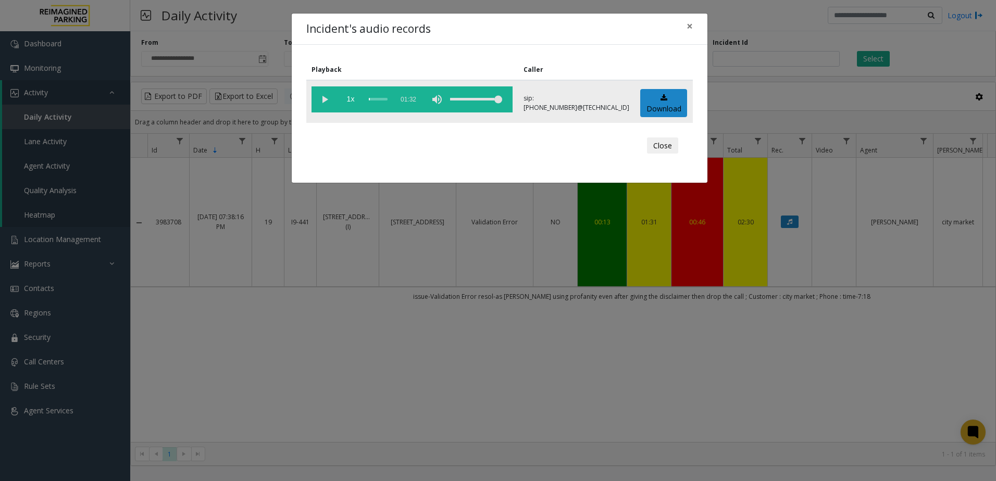
click at [324, 96] on vg-play-pause at bounding box center [325, 99] width 26 height 26
click at [330, 100] on vg-play-pause at bounding box center [325, 99] width 26 height 26
click at [327, 102] on vg-play-pause at bounding box center [325, 99] width 26 height 26
click at [672, 107] on link "Download" at bounding box center [663, 103] width 47 height 29
click at [665, 151] on button "Close" at bounding box center [662, 146] width 31 height 17
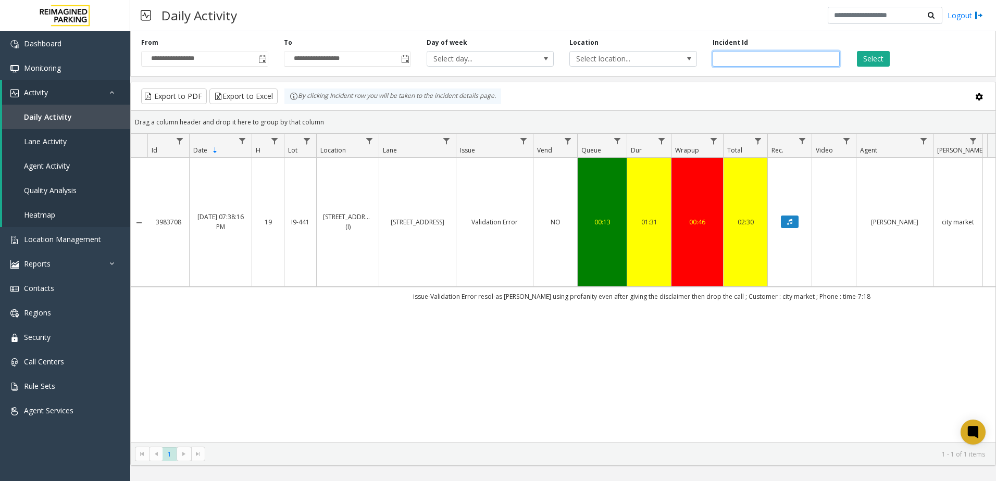
click at [766, 65] on input "*******" at bounding box center [776, 59] width 127 height 16
paste input "number"
type input "*******"
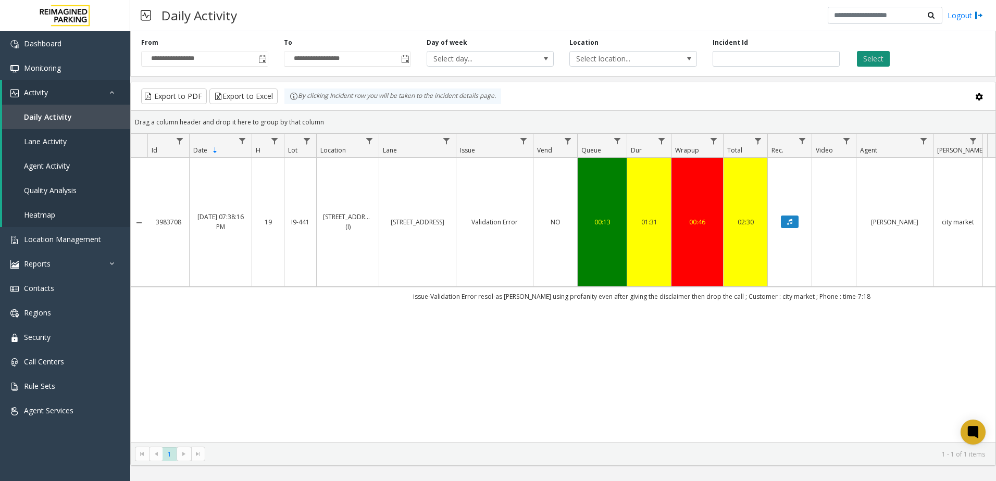
click at [877, 57] on button "Select" at bounding box center [873, 59] width 33 height 16
